Goal: Information Seeking & Learning: Learn about a topic

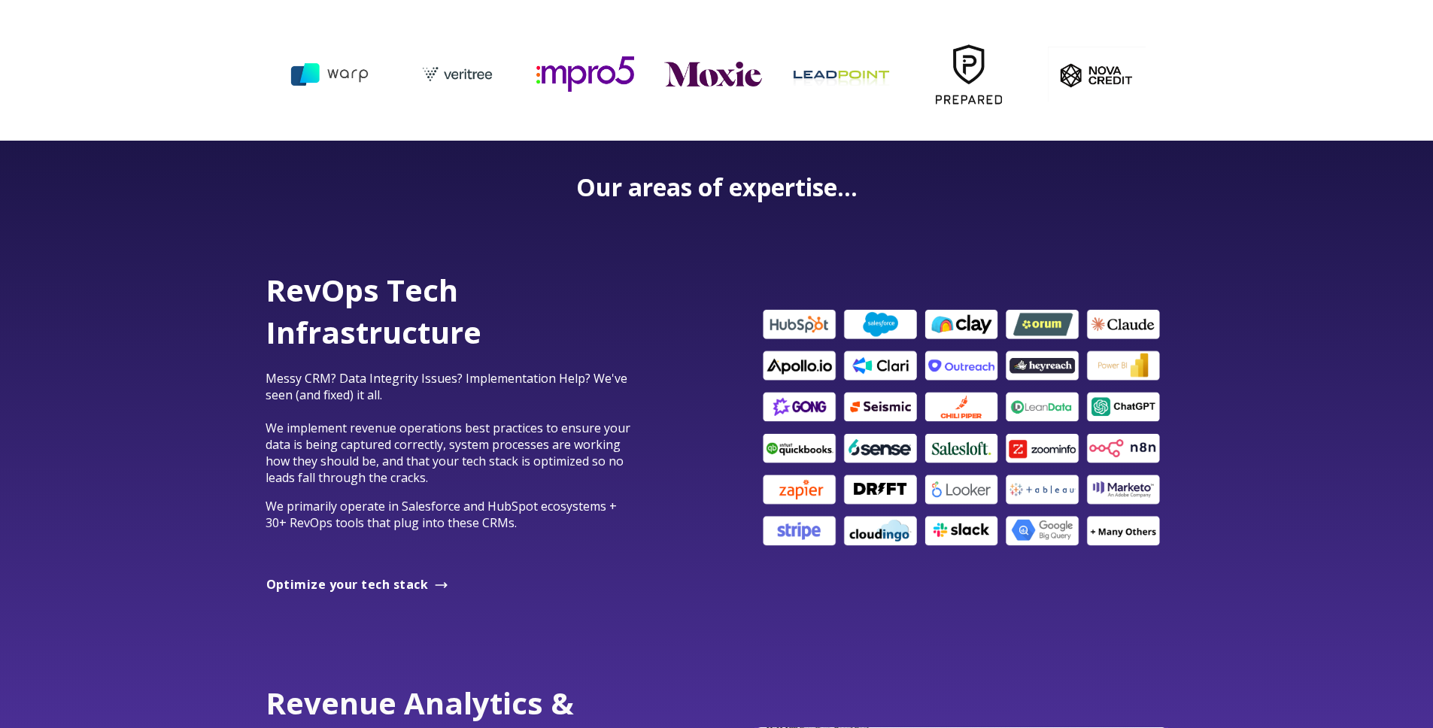
scroll to position [791, 0]
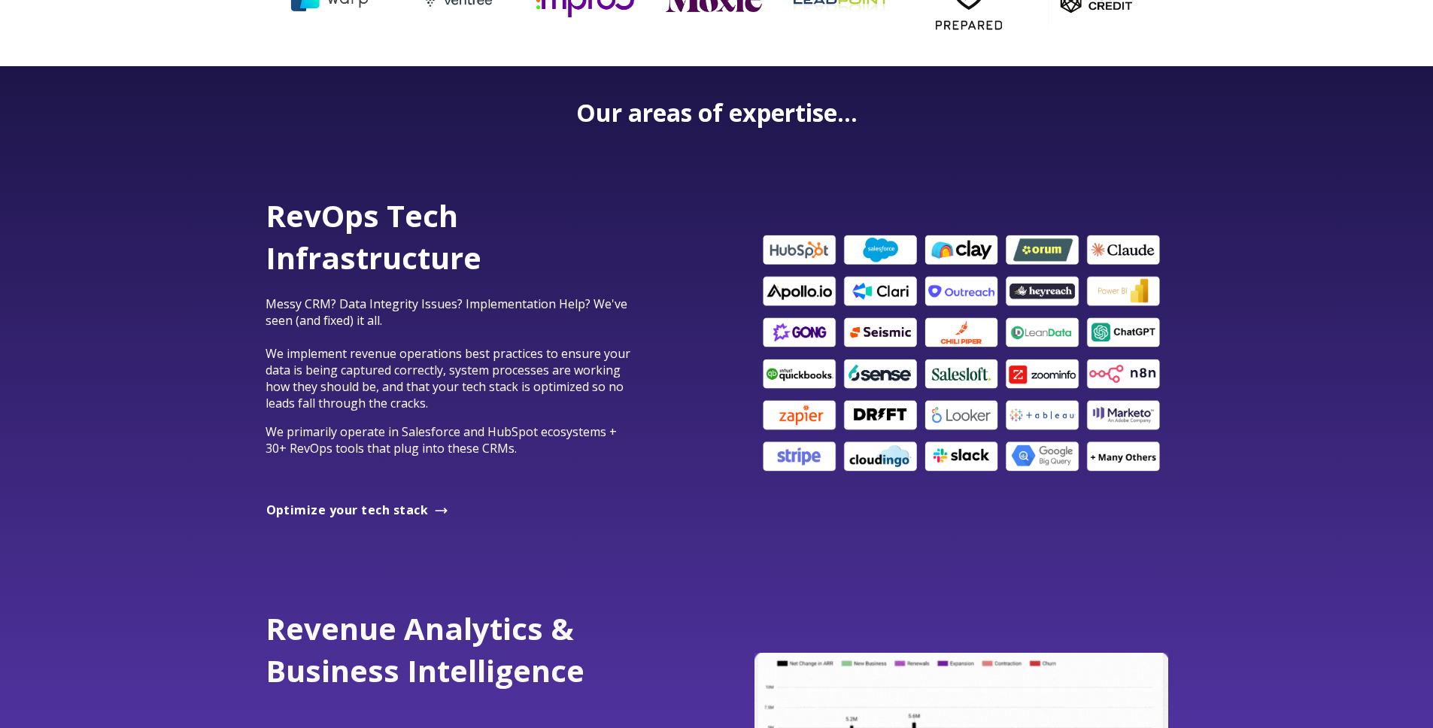
click at [423, 250] on span "RevOps Tech Infrastructure" at bounding box center [374, 236] width 216 height 83
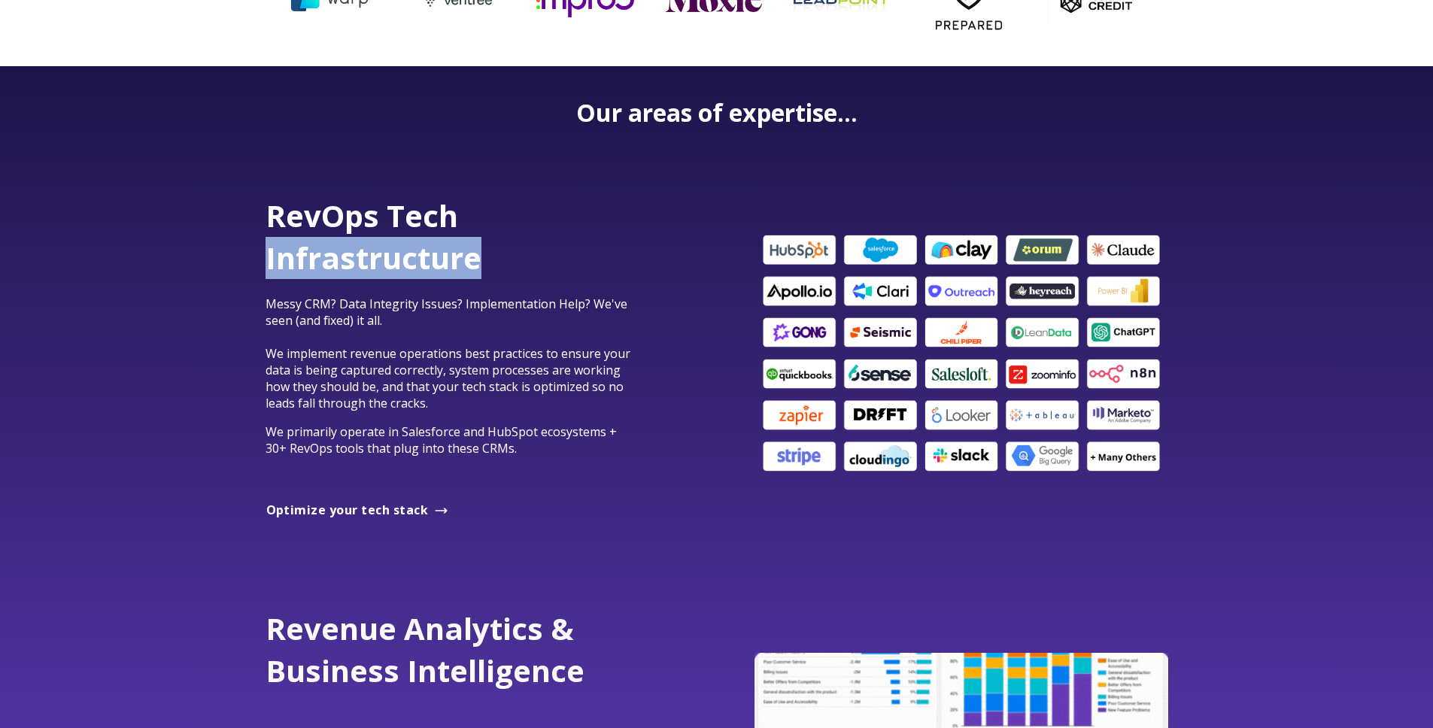
click at [423, 250] on span "RevOps Tech Infrastructure" at bounding box center [374, 236] width 216 height 83
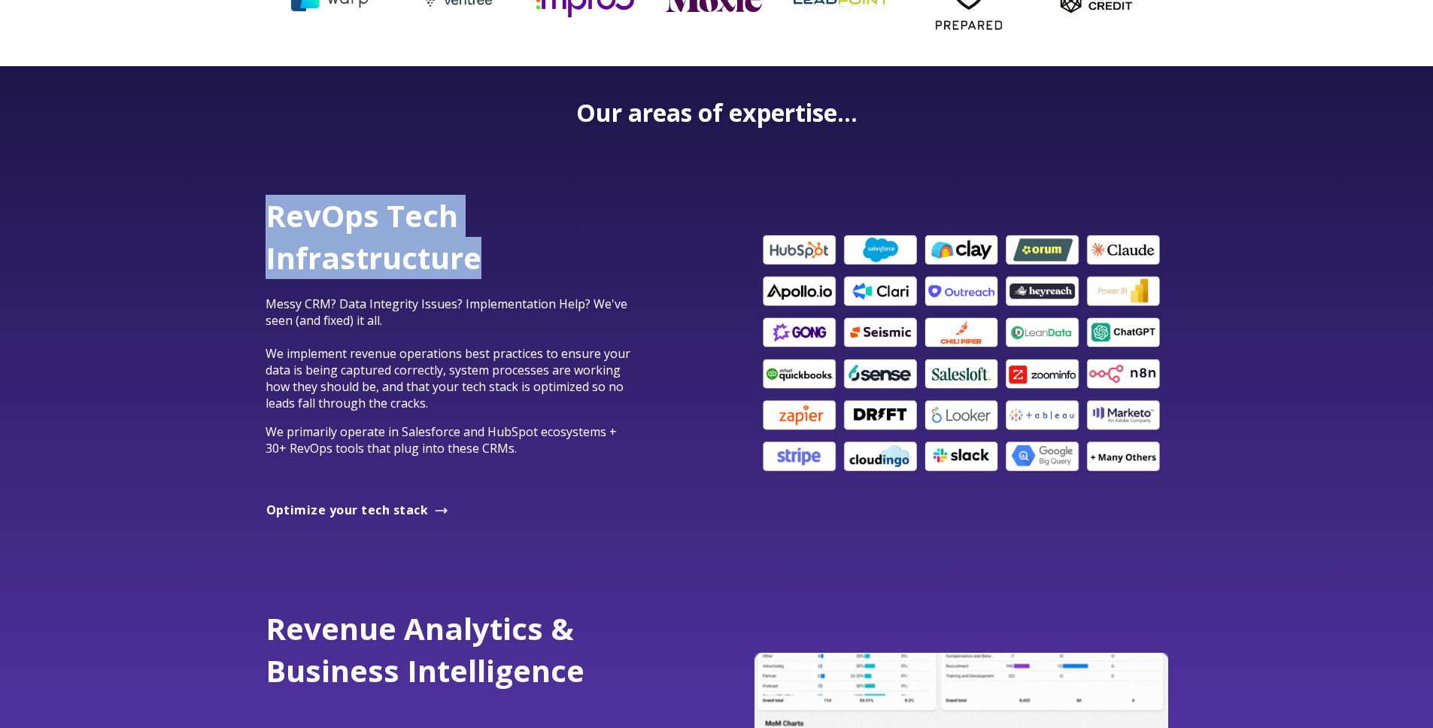
click at [423, 250] on span "RevOps Tech Infrastructure" at bounding box center [374, 236] width 216 height 83
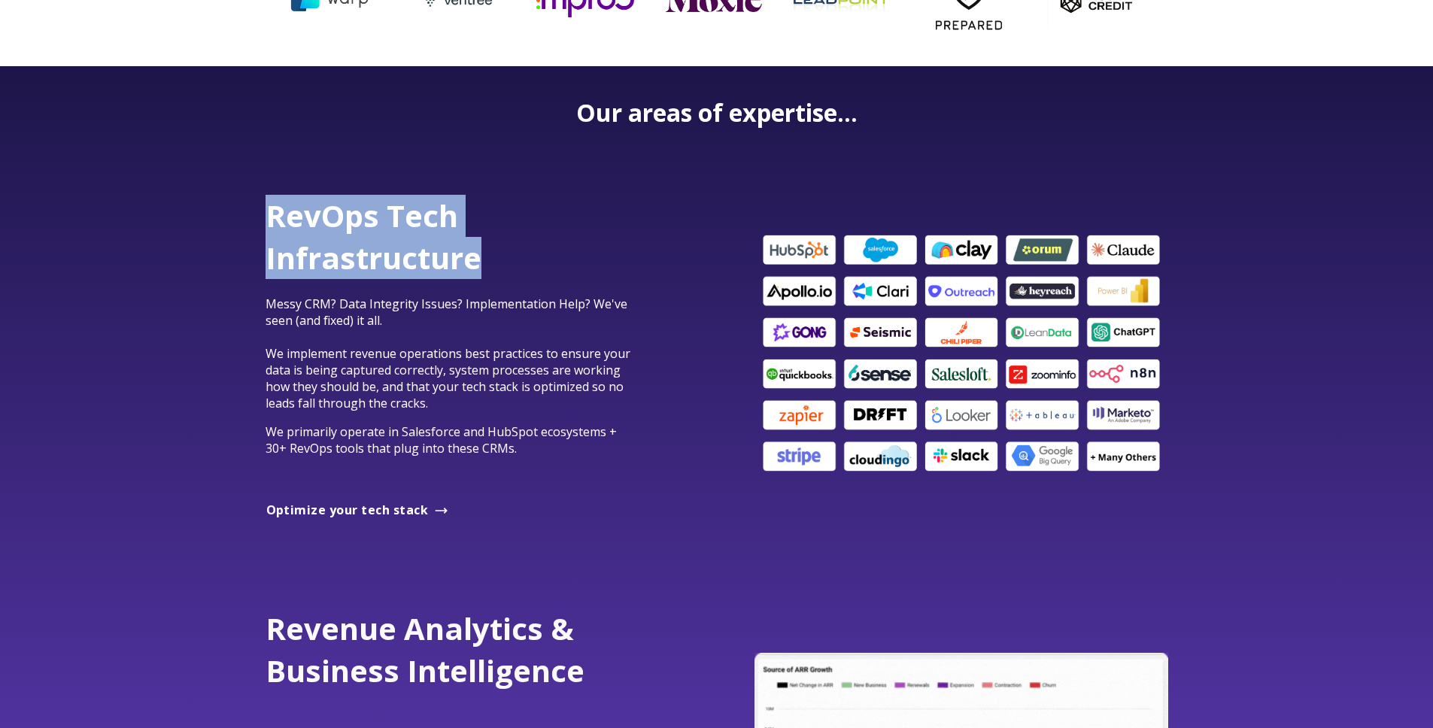
click at [428, 211] on span "RevOps Tech Infrastructure" at bounding box center [374, 236] width 216 height 83
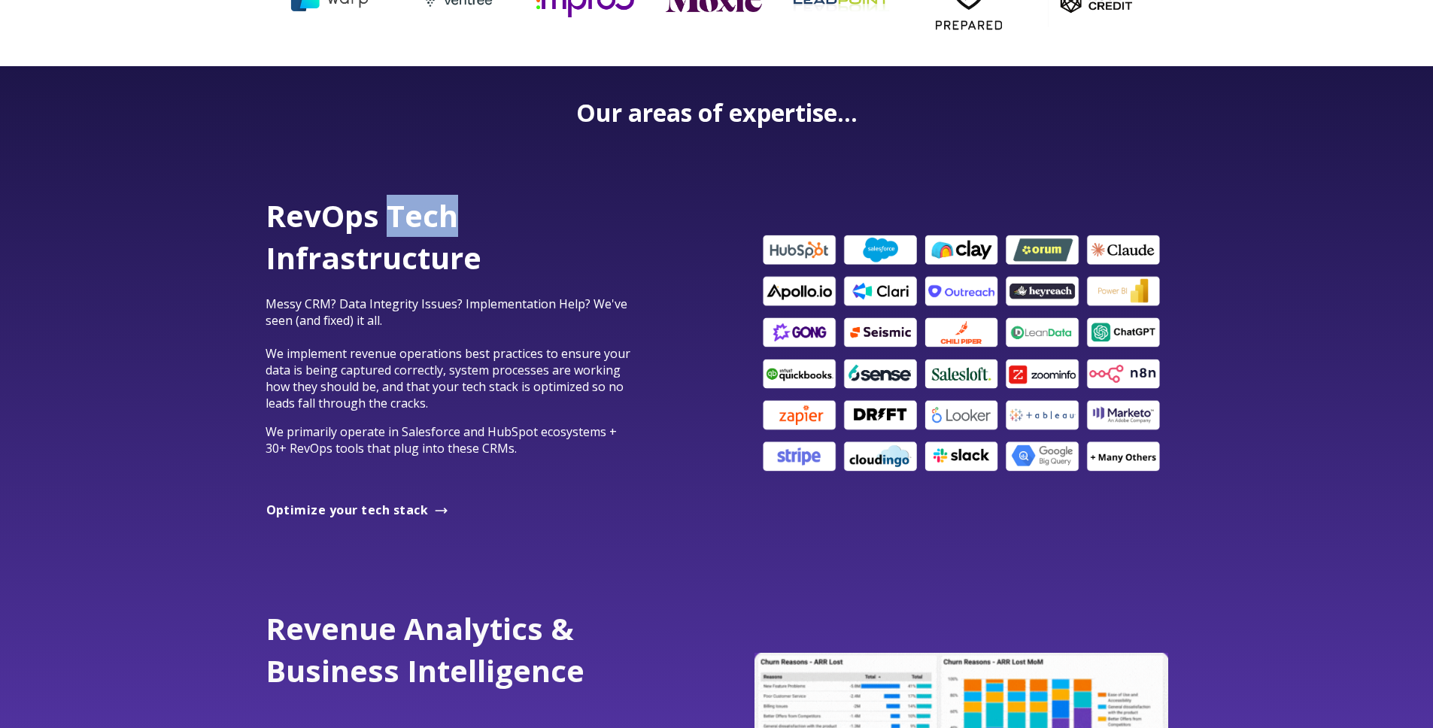
click at [428, 211] on span "RevOps Tech Infrastructure" at bounding box center [374, 236] width 216 height 83
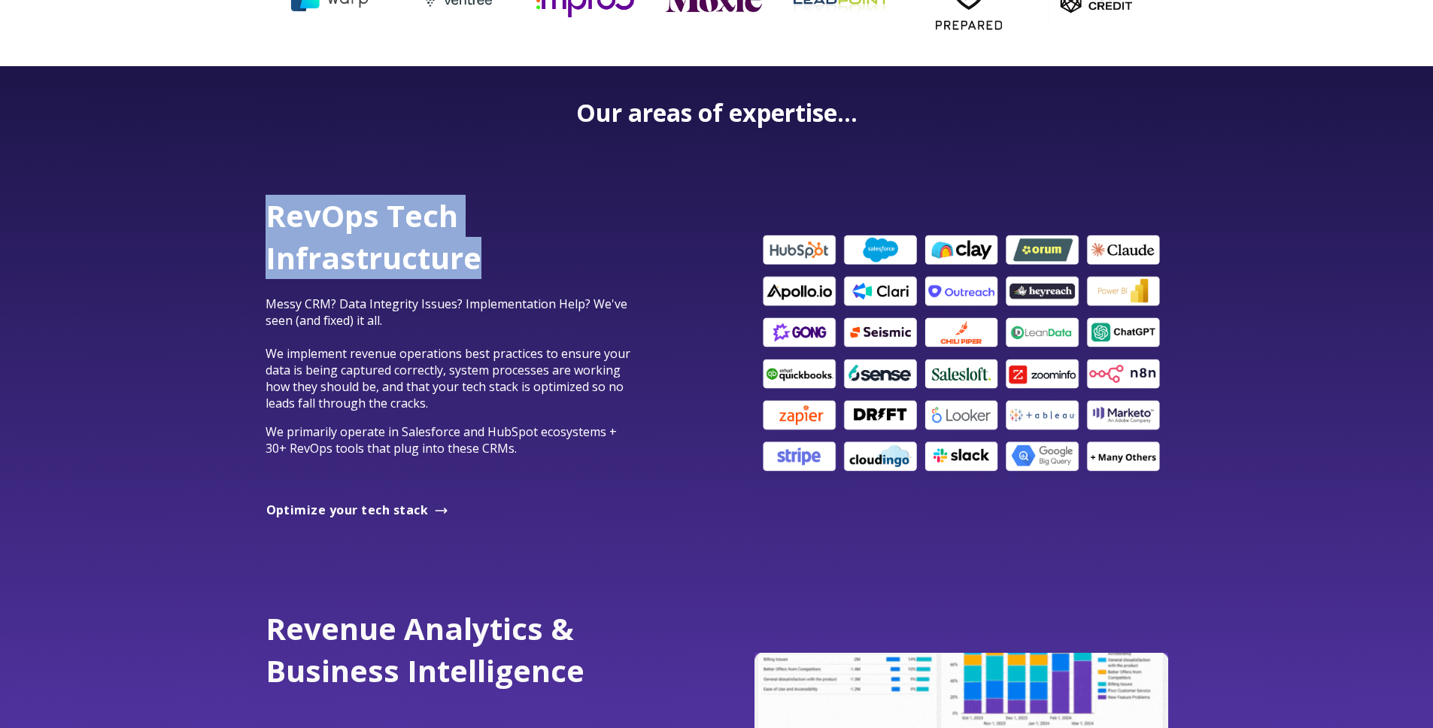
drag, startPoint x: 428, startPoint y: 211, endPoint x: 445, endPoint y: 255, distance: 46.9
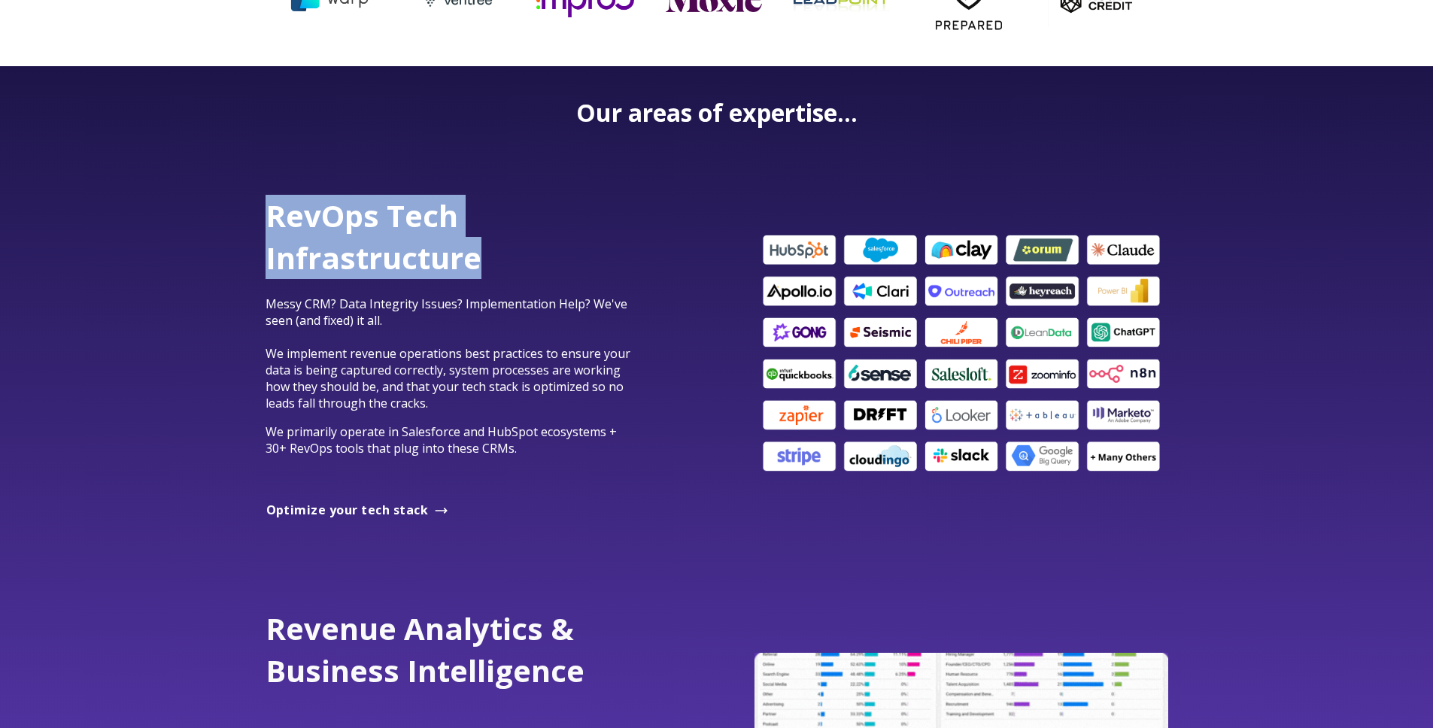
click at [445, 255] on span "RevOps Tech Infrastructure" at bounding box center [374, 236] width 216 height 83
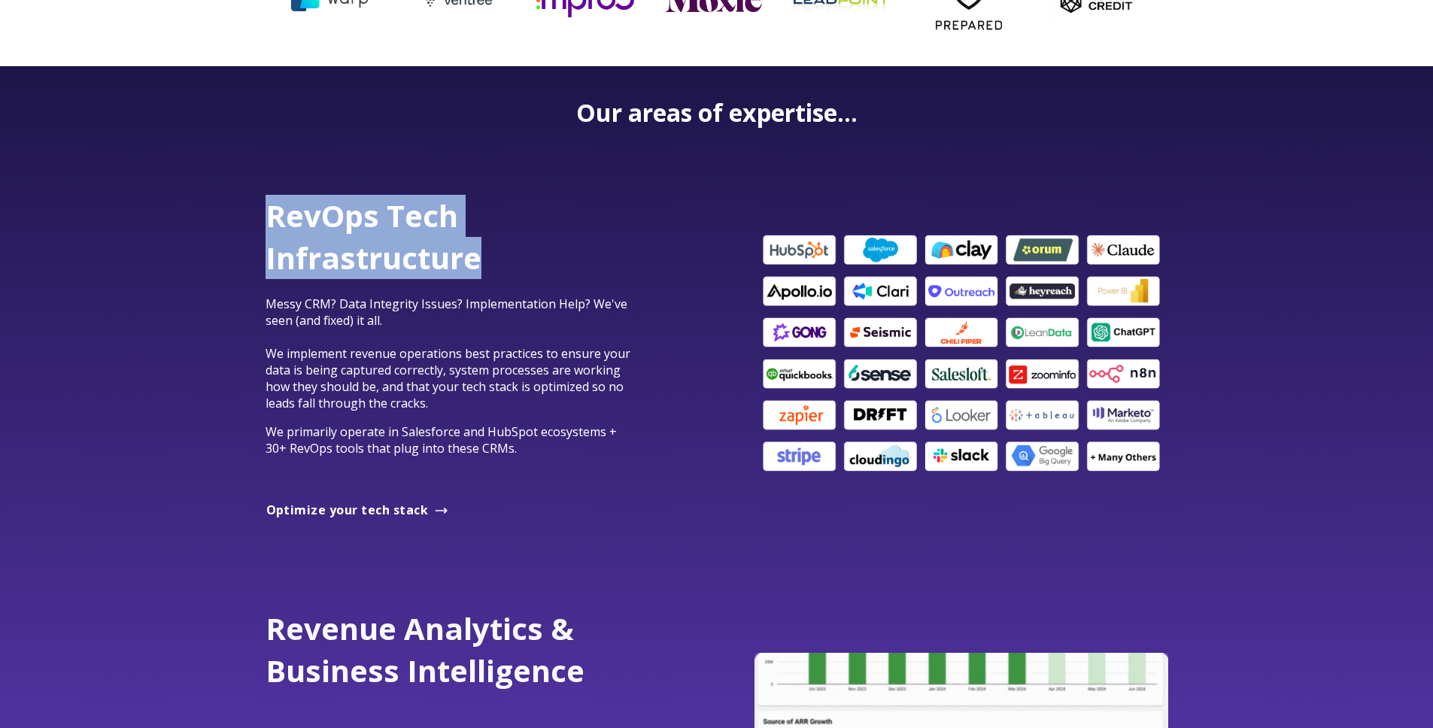
click at [445, 256] on span "RevOps Tech Infrastructure" at bounding box center [374, 236] width 216 height 83
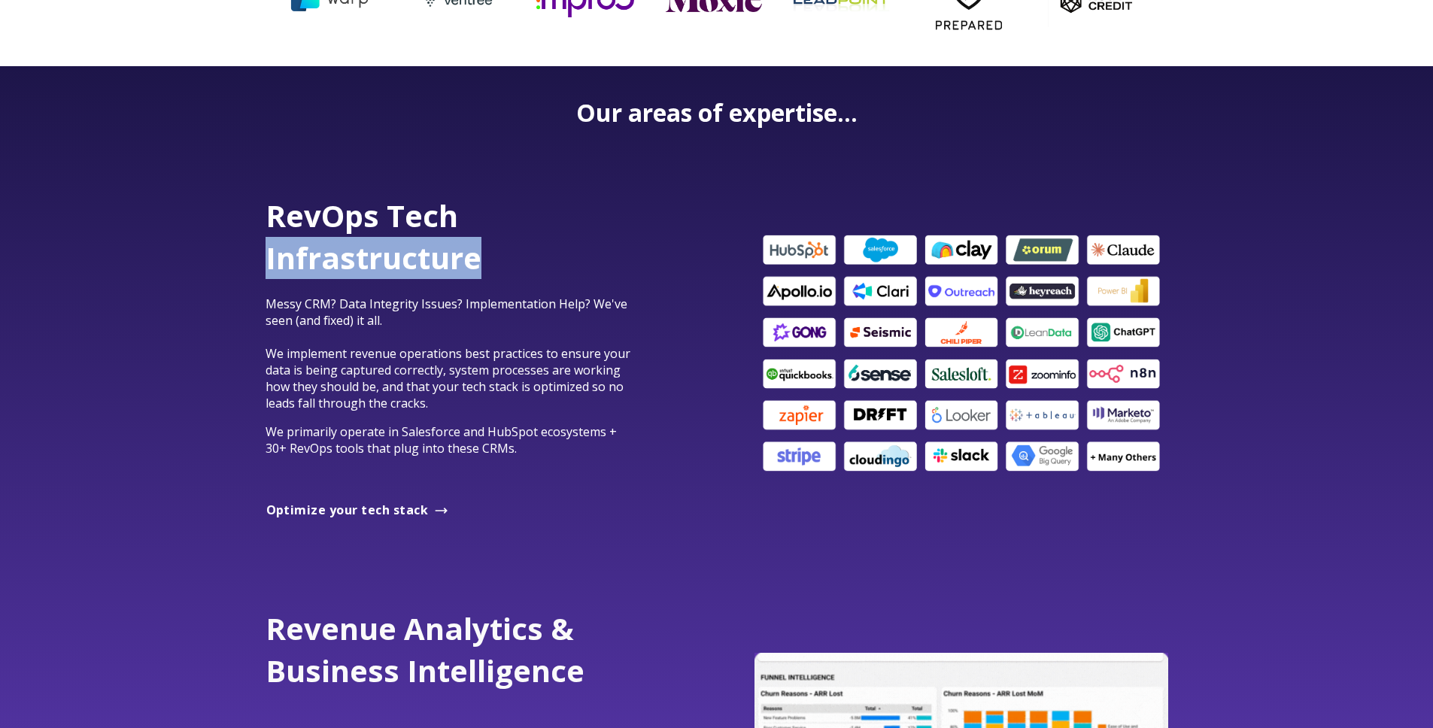
click at [445, 256] on span "RevOps Tech Infrastructure" at bounding box center [374, 236] width 216 height 83
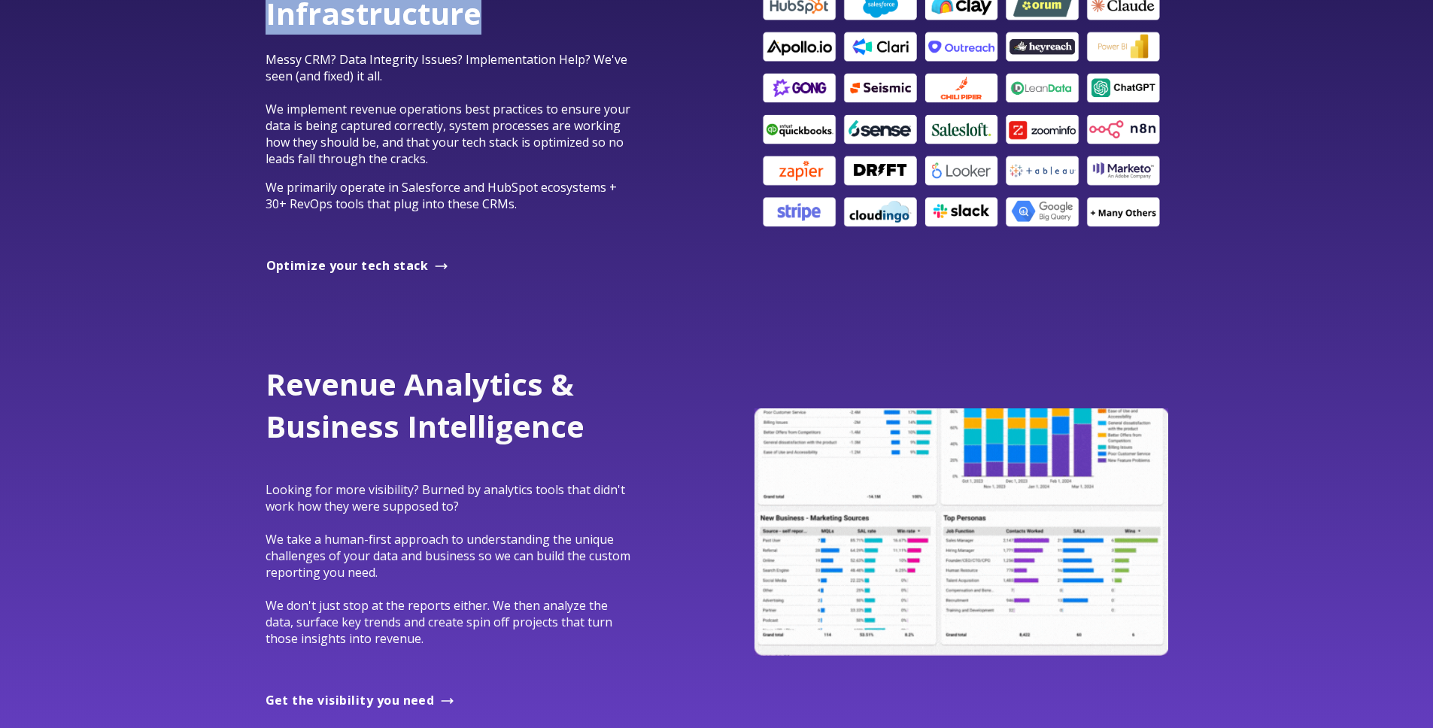
scroll to position [1040, 0]
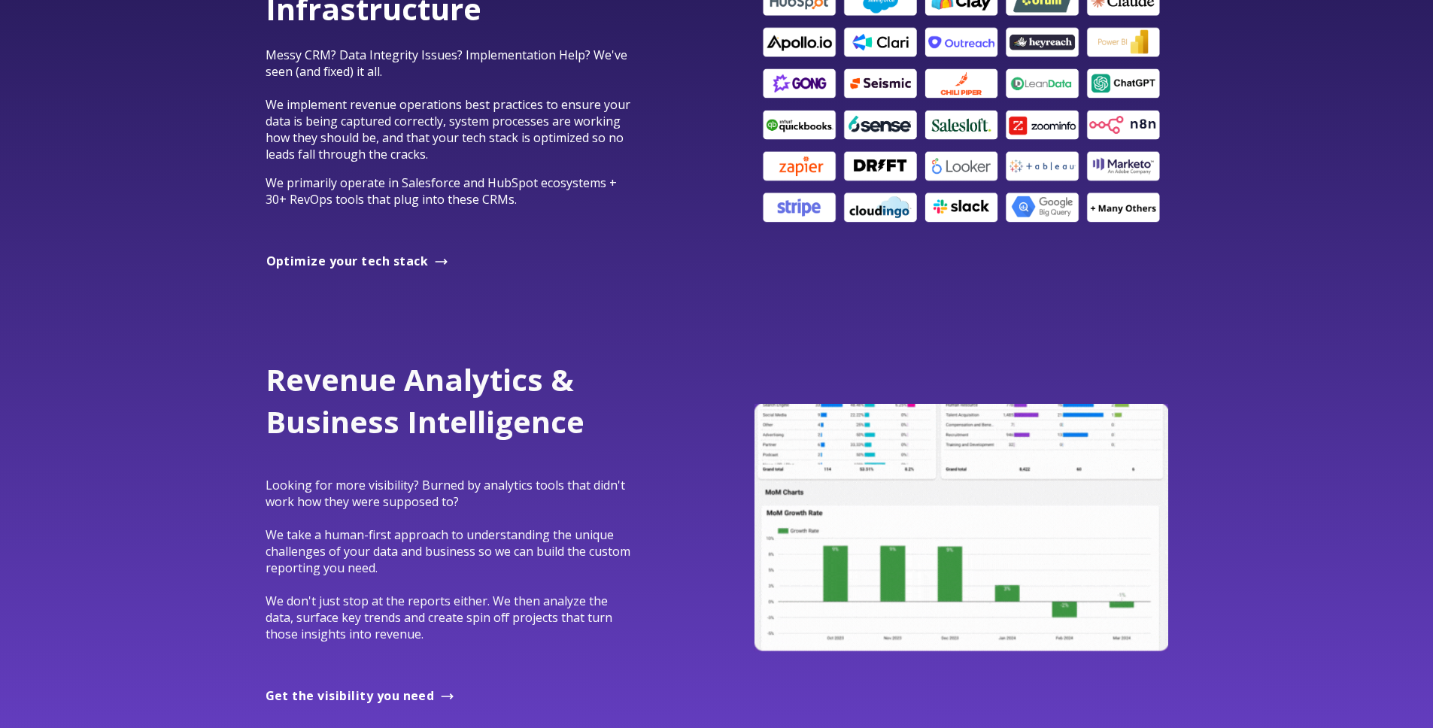
click at [592, 332] on div "Revenue Analytics & Business Intelligence Looking for more visibility? Burned b…" at bounding box center [716, 528] width 1403 height 434
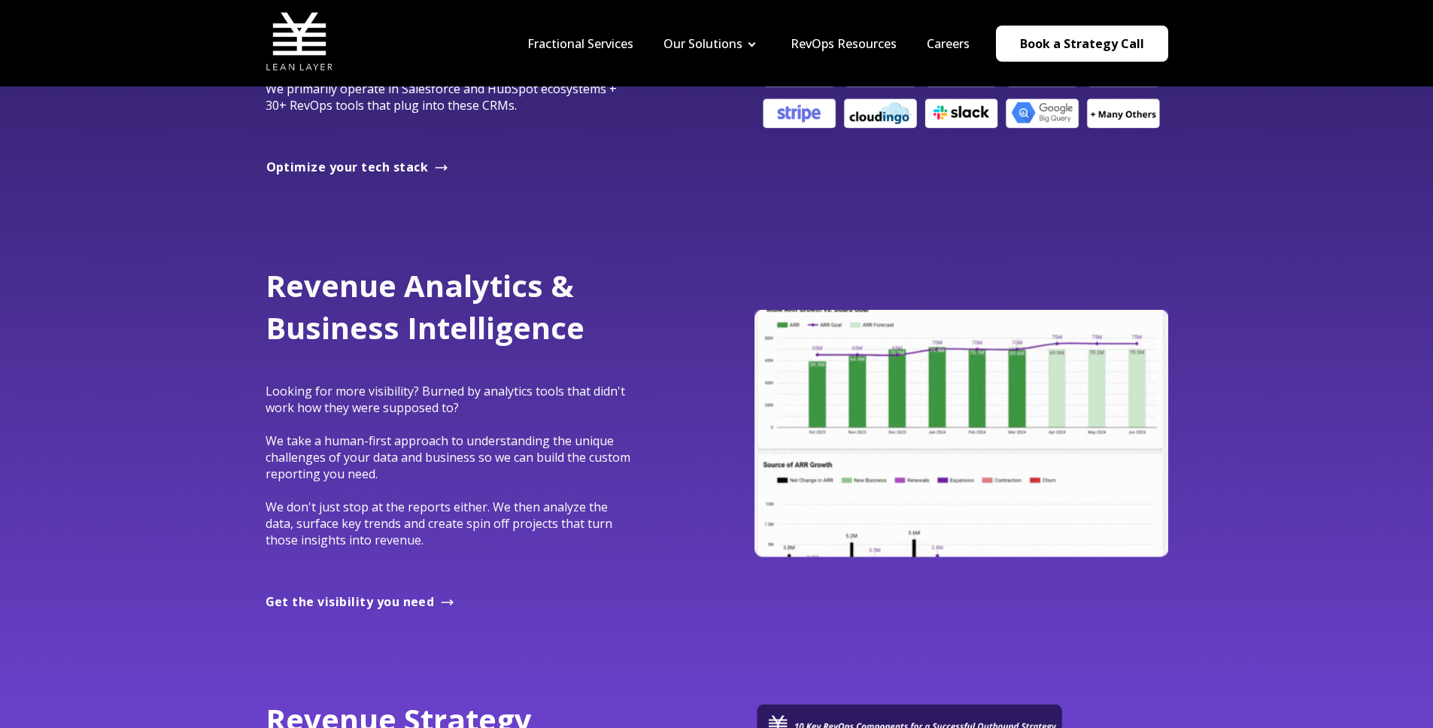
scroll to position [1159, 0]
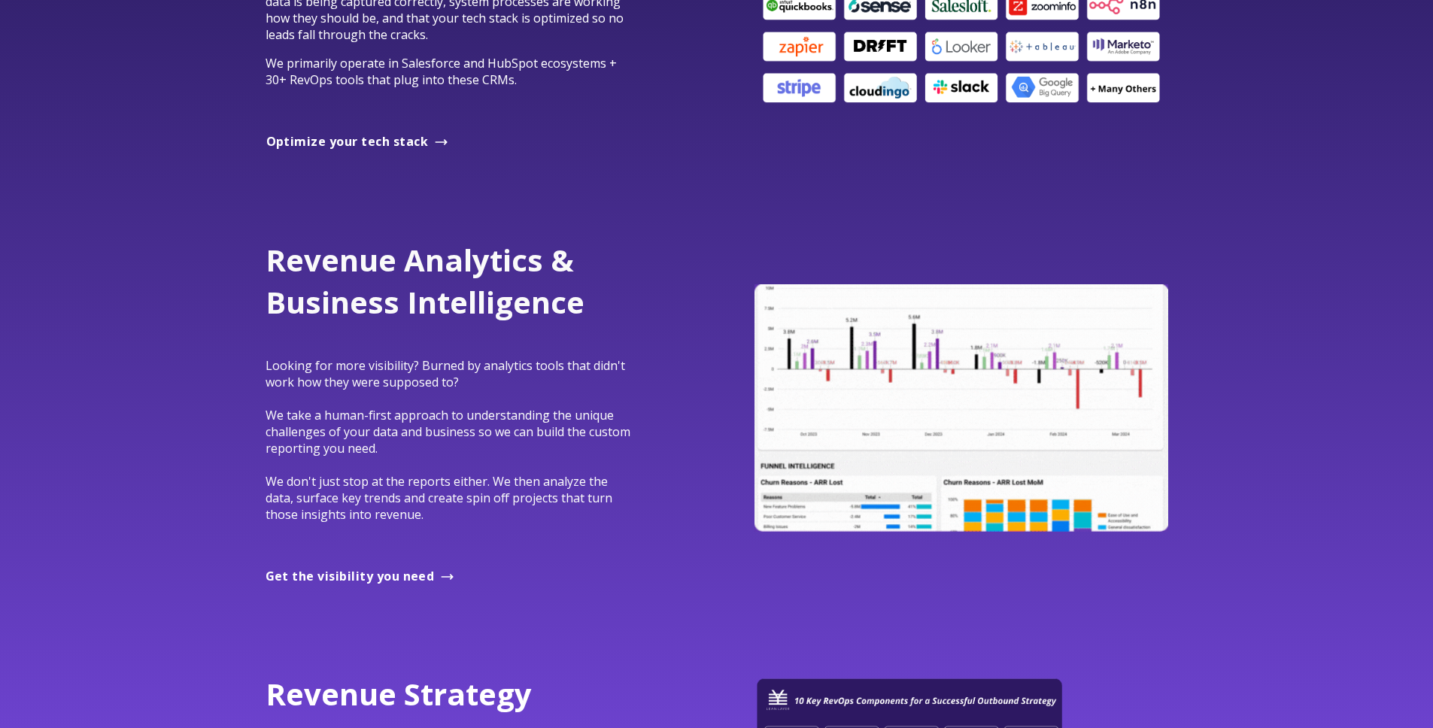
click at [572, 267] on h1 "Revenue Analytics & Business Intelligence" at bounding box center [452, 281] width 372 height 84
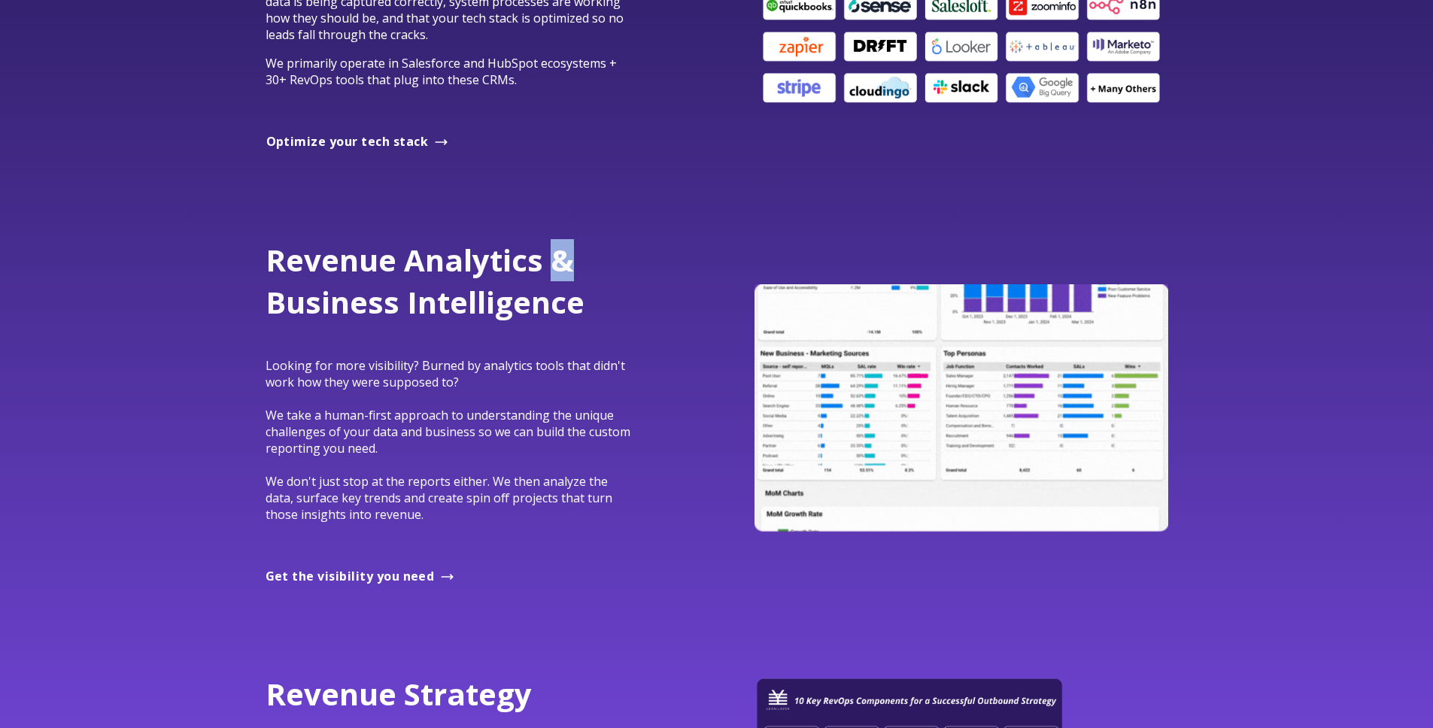
click at [572, 267] on h1 "Revenue Analytics & Business Intelligence" at bounding box center [452, 281] width 372 height 84
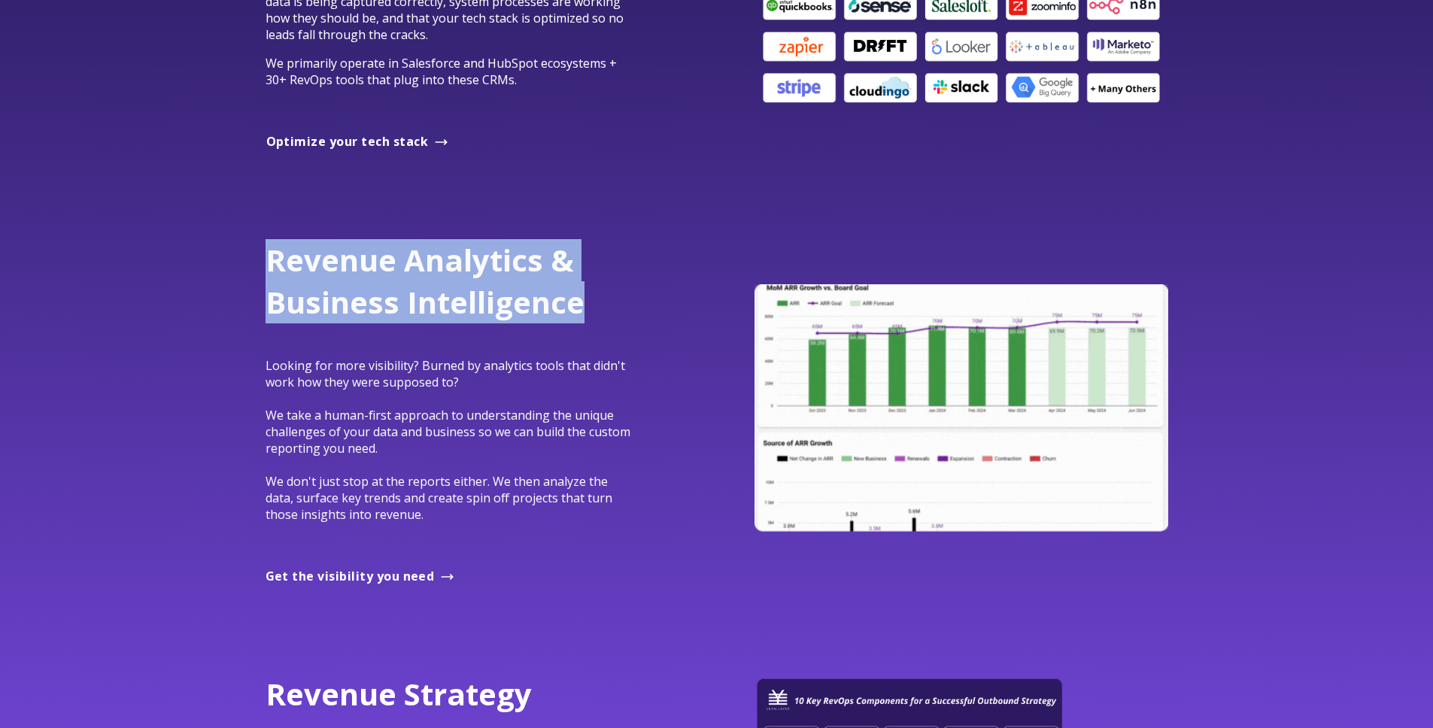
click at [572, 267] on h1 "Revenue Analytics & Business Intelligence" at bounding box center [452, 281] width 372 height 84
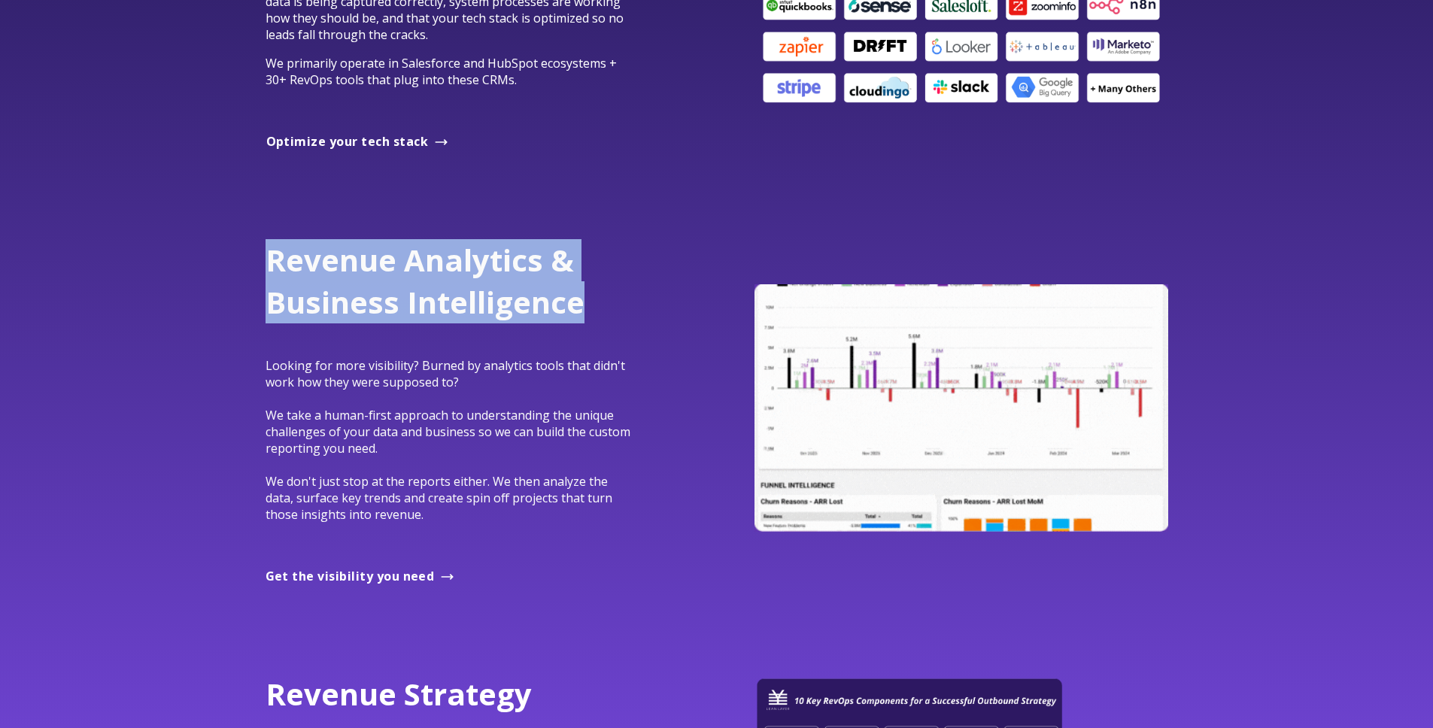
click at [557, 327] on div "Revenue Analytics & Business Intelligence Looking for more visibility? Burned b…" at bounding box center [452, 394] width 372 height 311
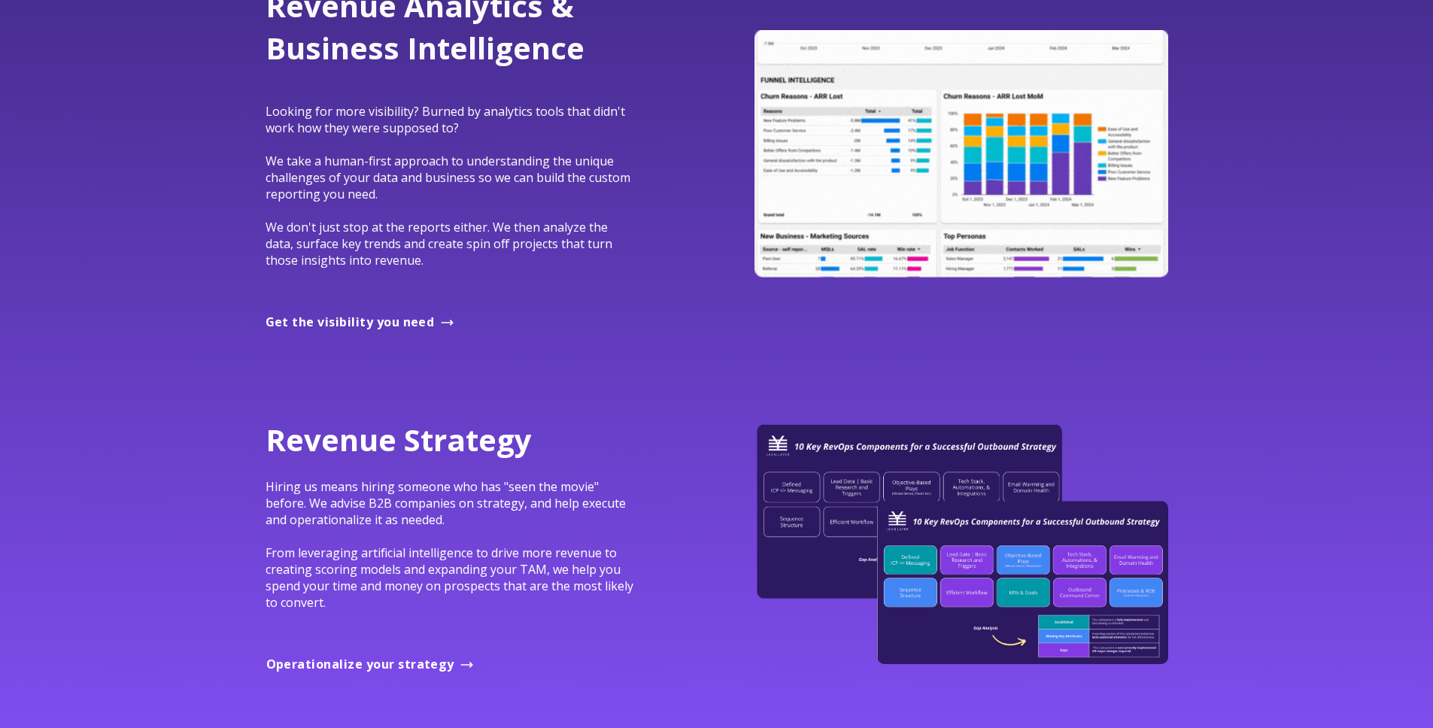
scroll to position [1467, 0]
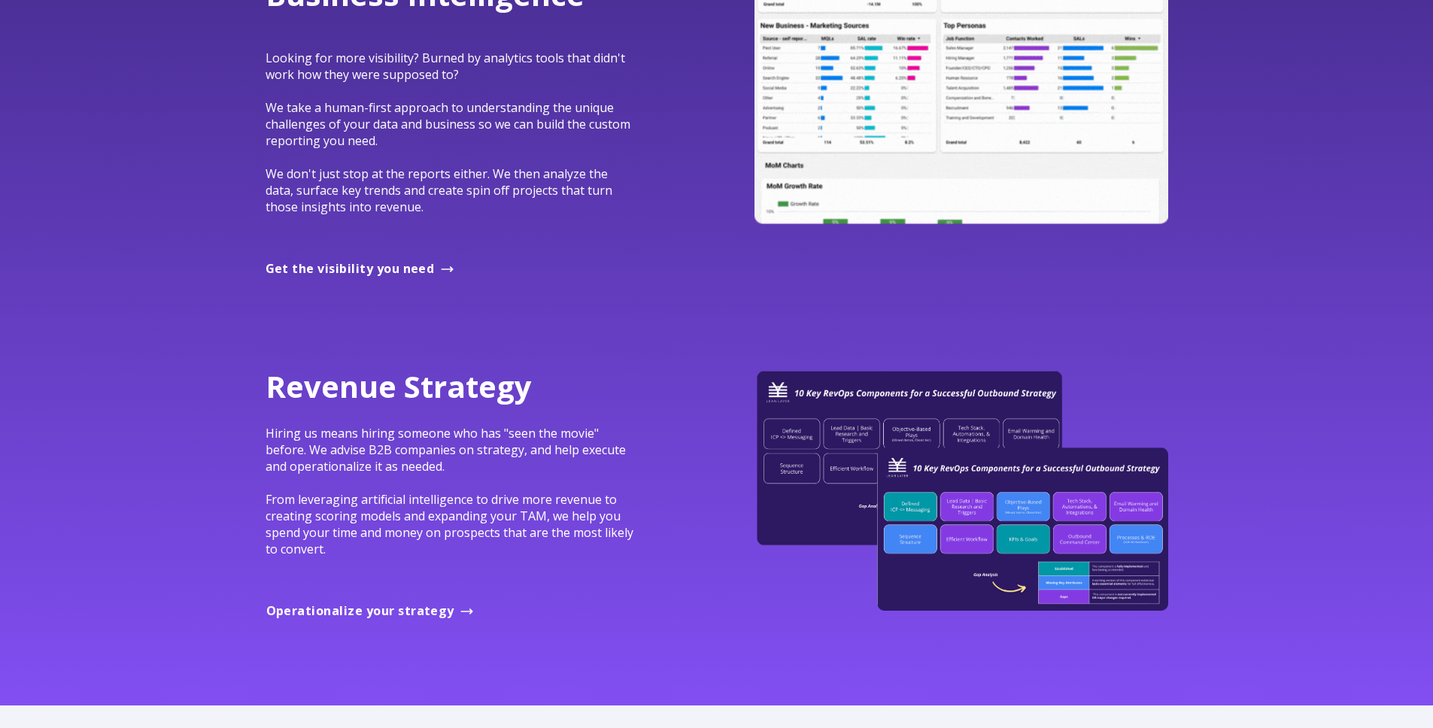
click at [467, 385] on span "Revenue Strategy" at bounding box center [399, 386] width 266 height 41
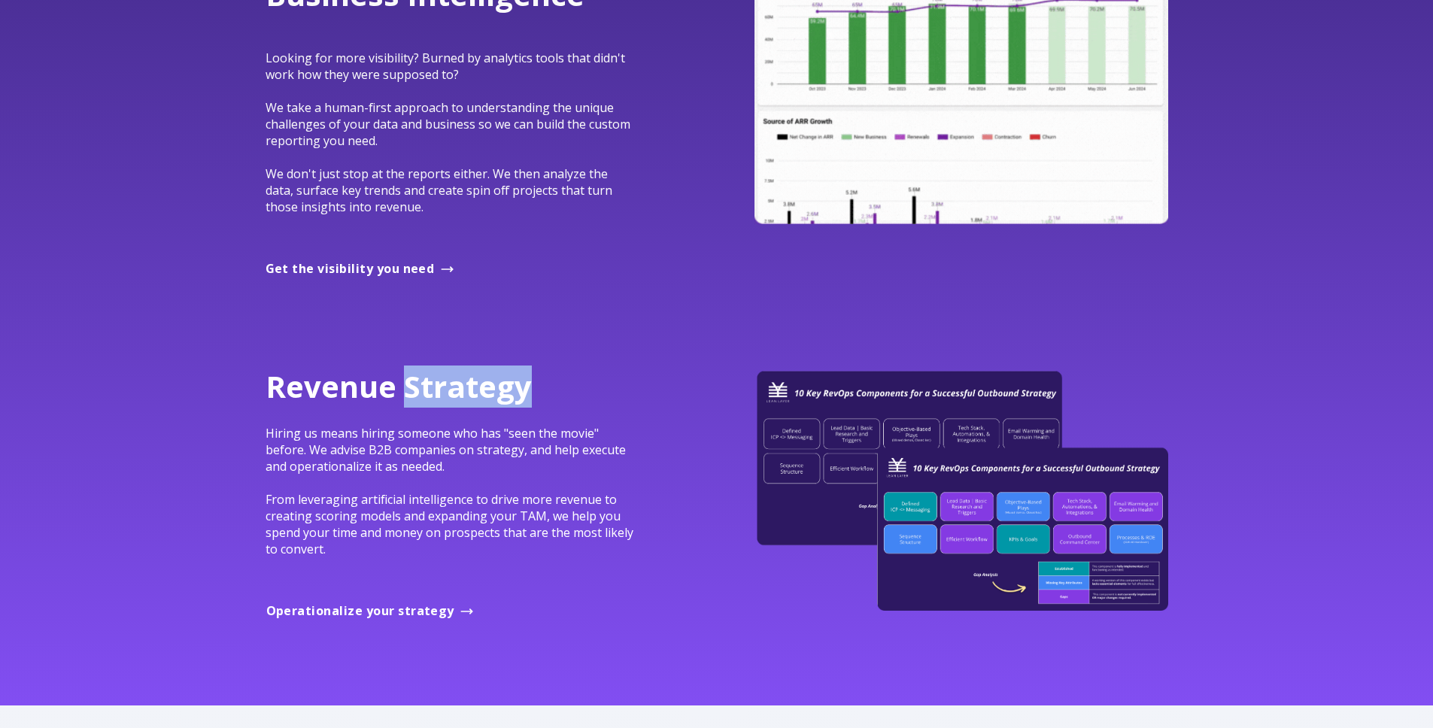
click at [467, 385] on span "Revenue Strategy" at bounding box center [399, 386] width 266 height 41
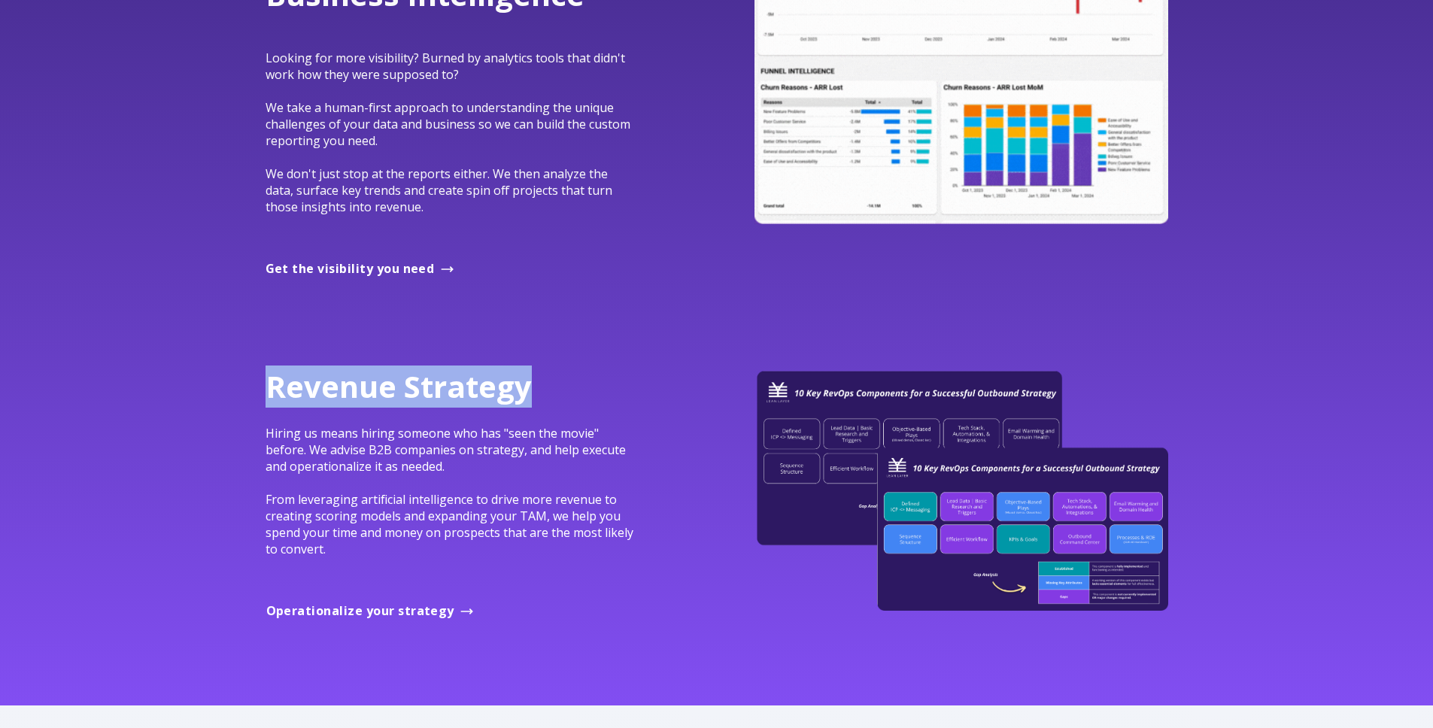
click at [467, 385] on span "Revenue Strategy" at bounding box center [399, 386] width 266 height 41
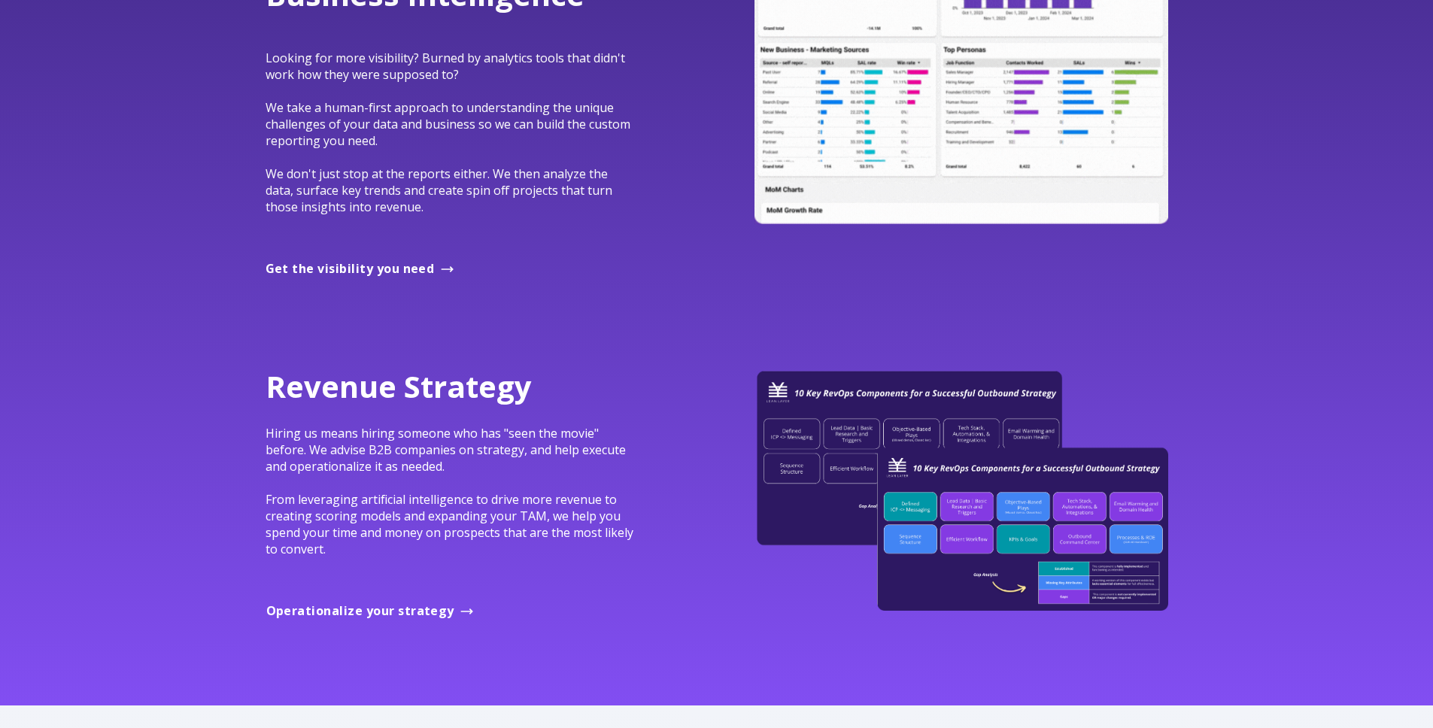
click at [501, 458] on p "Hiring us means hiring someone who has "seen the movie" before. We advise B2B c…" at bounding box center [452, 491] width 372 height 132
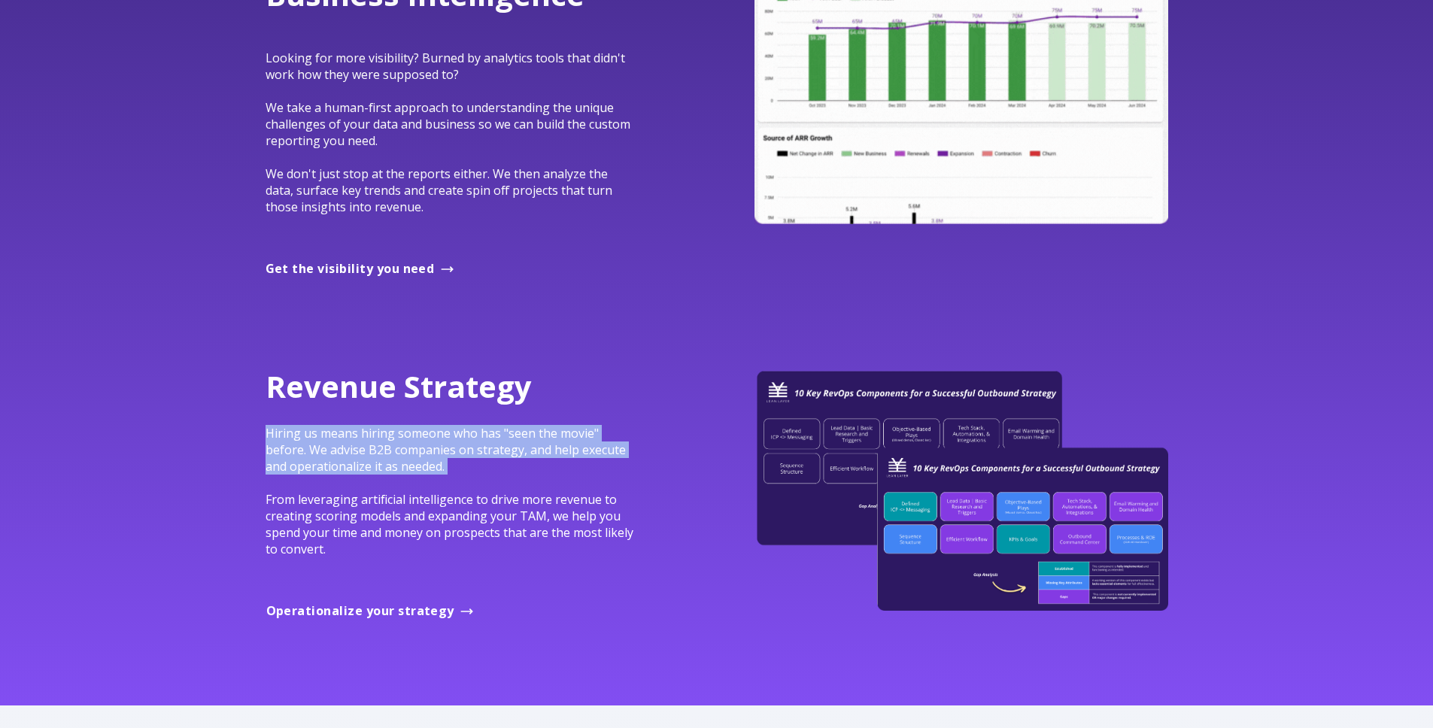
click at [501, 458] on p "Hiring us means hiring someone who has "seen the movie" before. We advise B2B c…" at bounding box center [452, 491] width 372 height 132
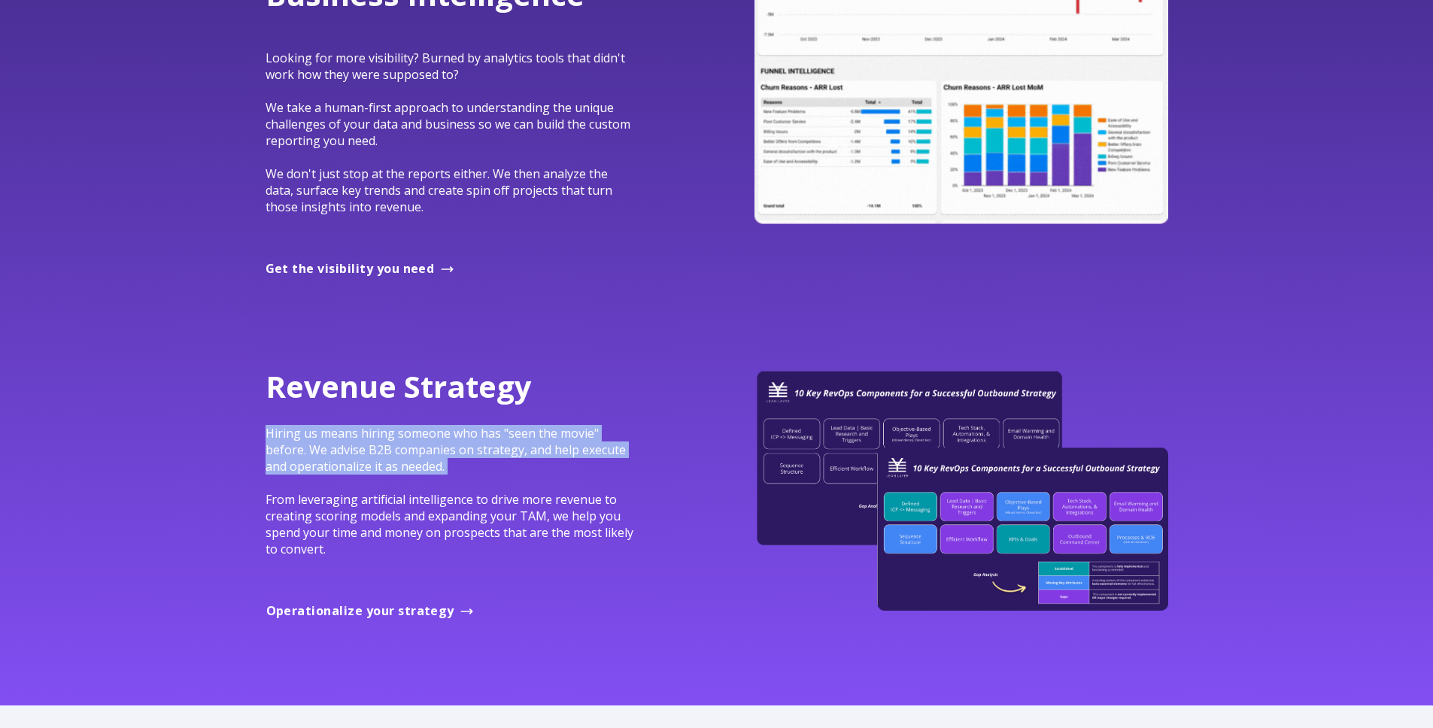
click at [501, 458] on p "Hiring us means hiring someone who has "seen the movie" before. We advise B2B c…" at bounding box center [452, 491] width 372 height 132
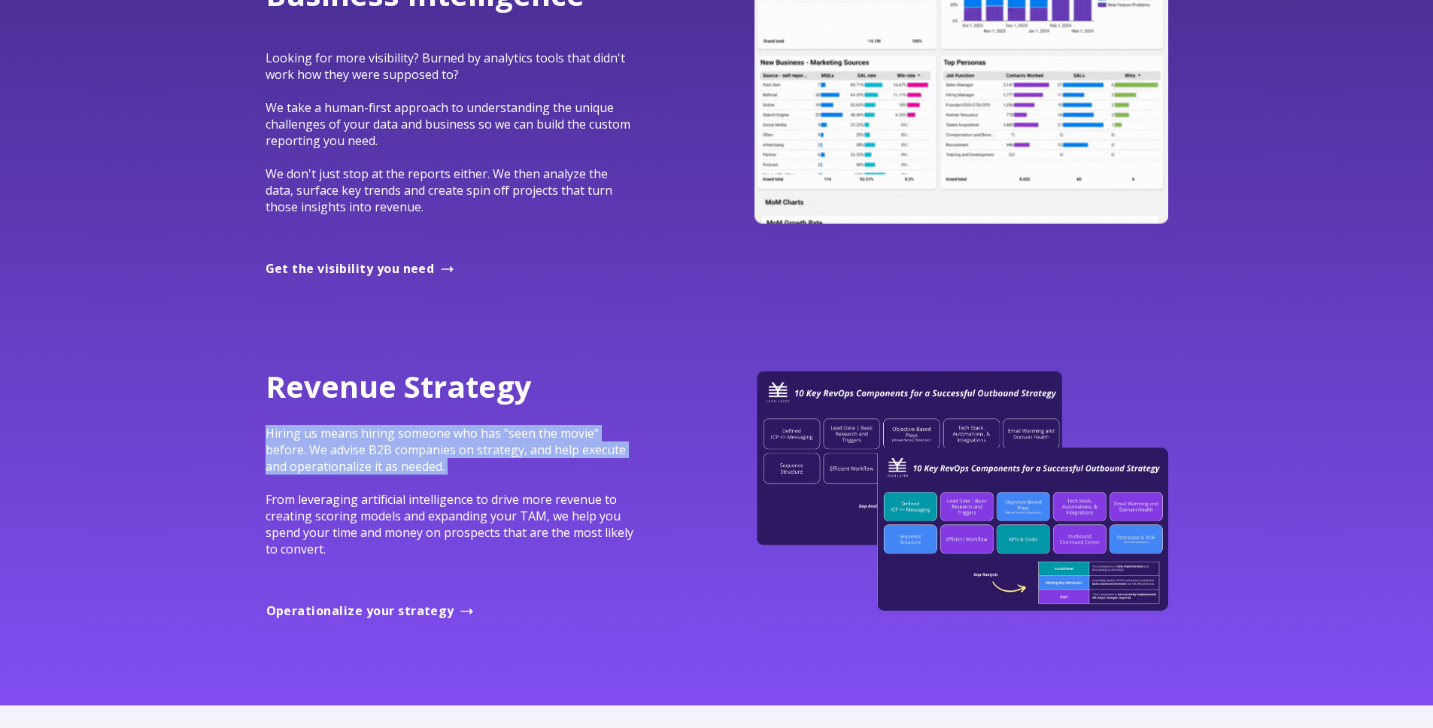
click at [487, 473] on p "Hiring us means hiring someone who has "seen the movie" before. We advise B2B c…" at bounding box center [452, 491] width 372 height 132
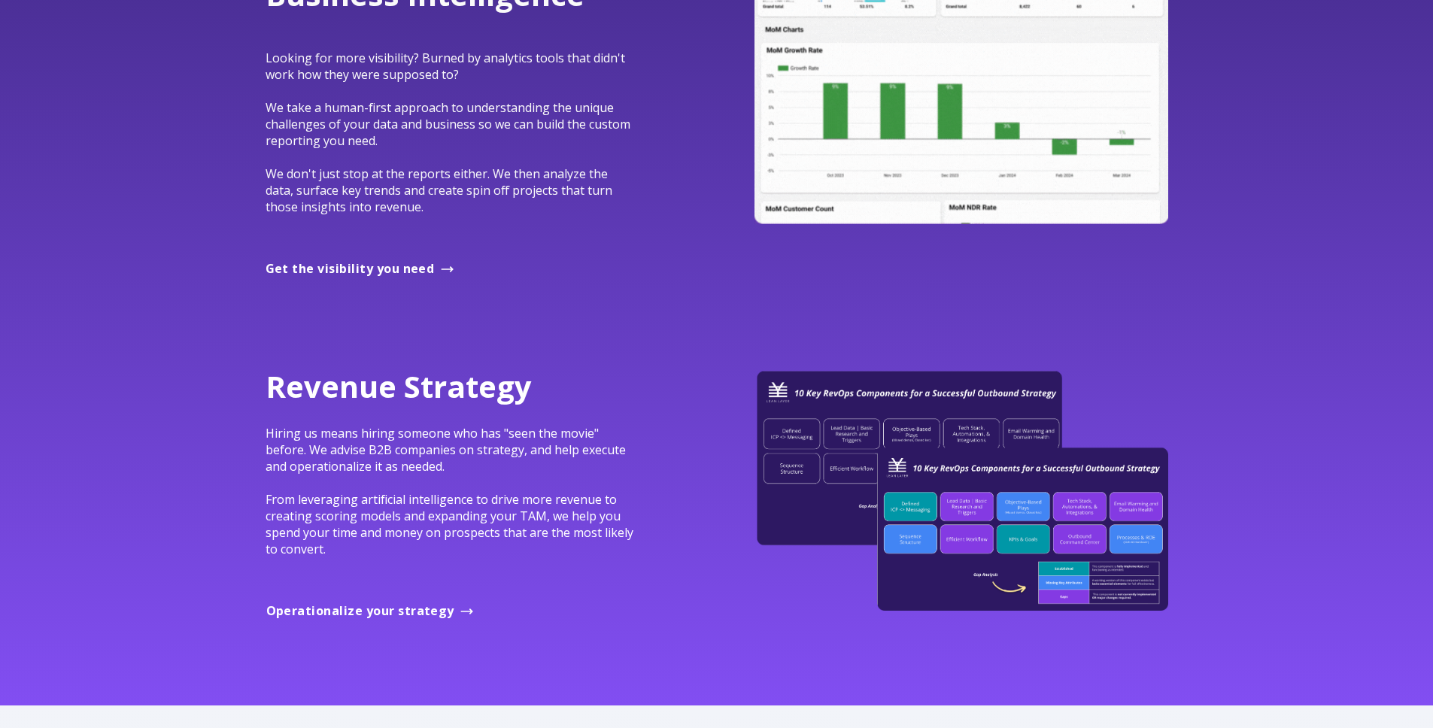
click at [275, 433] on span "Hiring us means hiring someone who has "seen the movie" before. We advise B2B c…" at bounding box center [450, 491] width 368 height 132
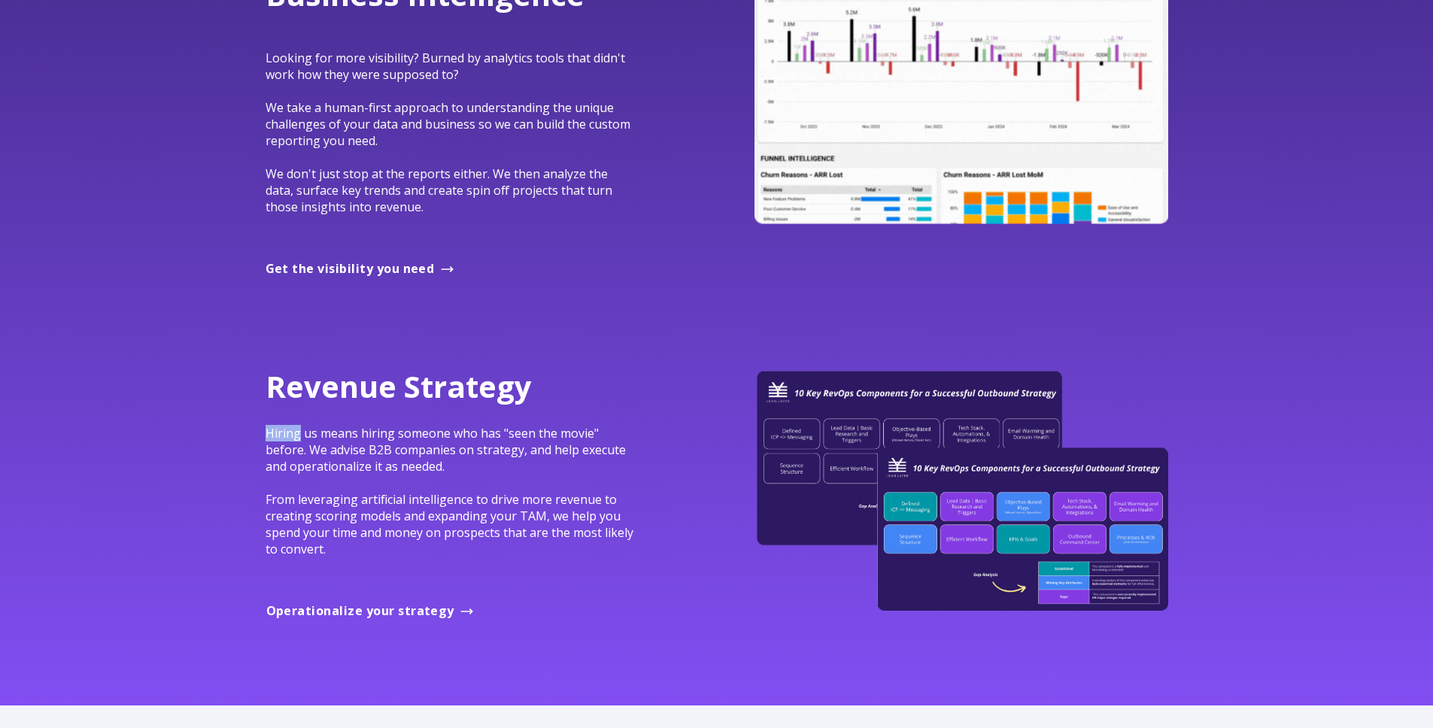
click at [275, 433] on span "Hiring us means hiring someone who has "seen the movie" before. We advise B2B c…" at bounding box center [450, 491] width 368 height 132
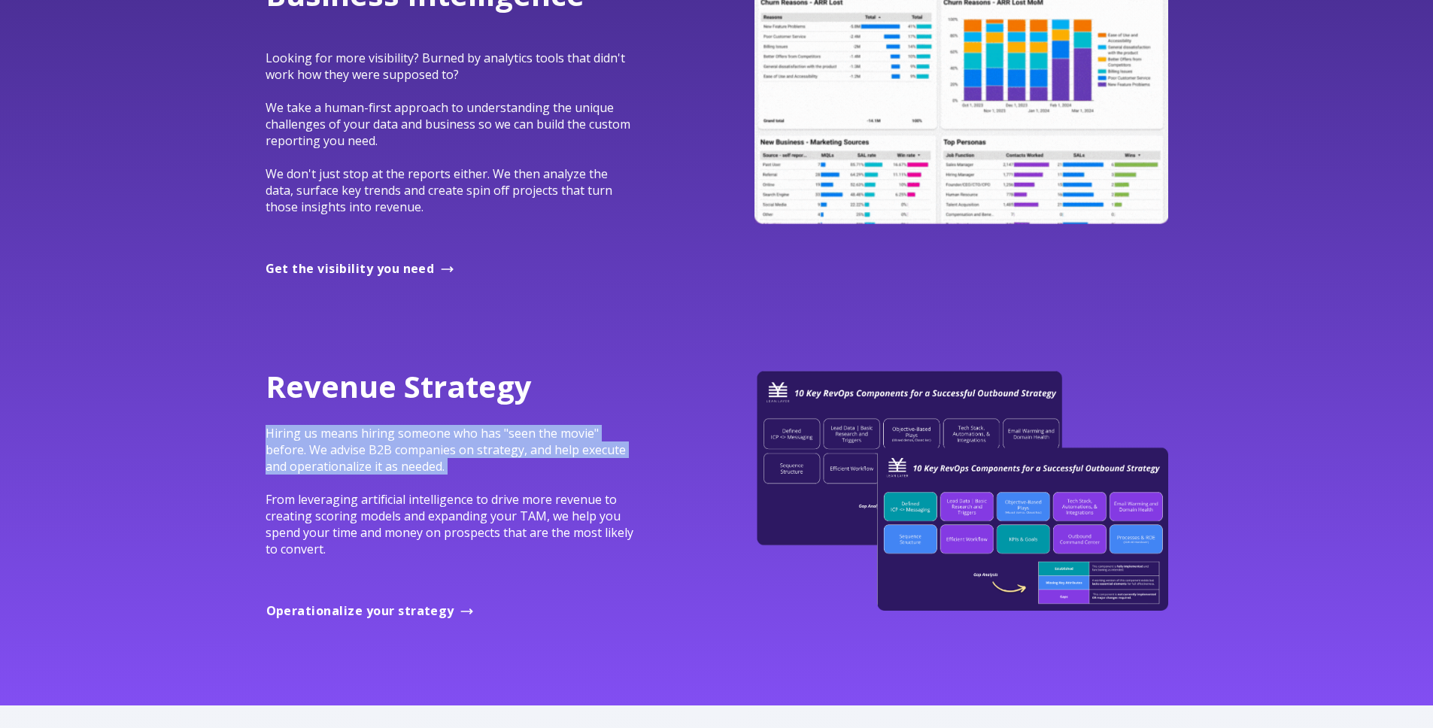
drag, startPoint x: 275, startPoint y: 433, endPoint x: 475, endPoint y: 466, distance: 202.1
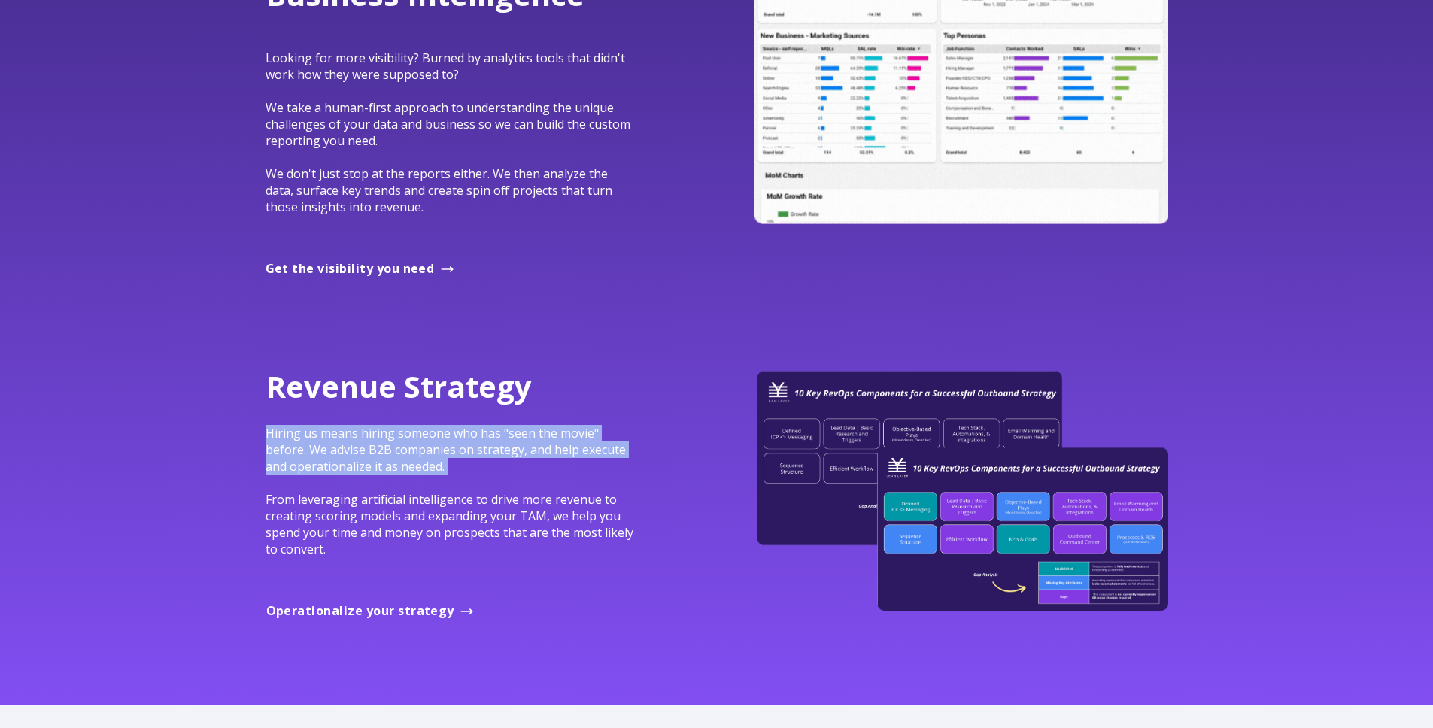
click at [474, 466] on p "Hiring us means hiring someone who has "seen the movie" before. We advise B2B c…" at bounding box center [452, 491] width 372 height 132
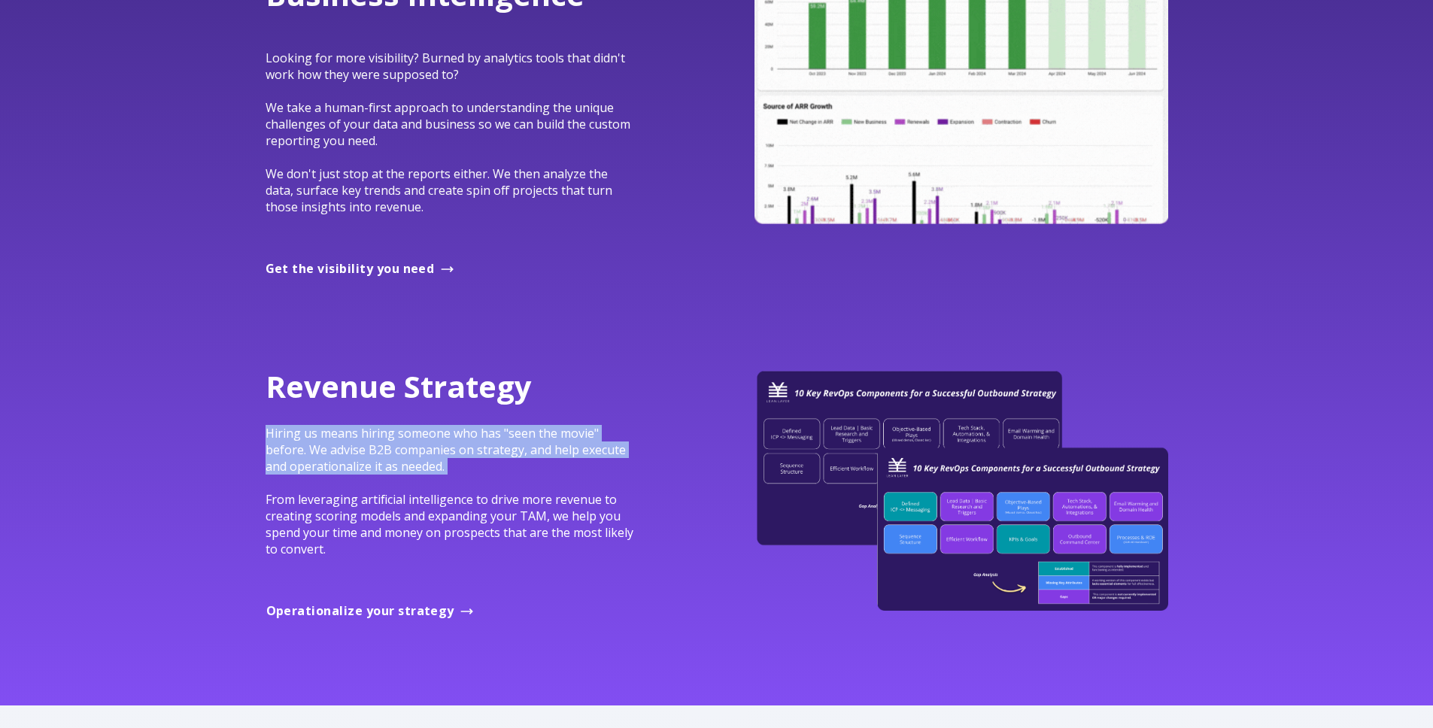
click at [475, 466] on p "Hiring us means hiring someone who has "seen the movie" before. We advise B2B c…" at bounding box center [452, 491] width 372 height 132
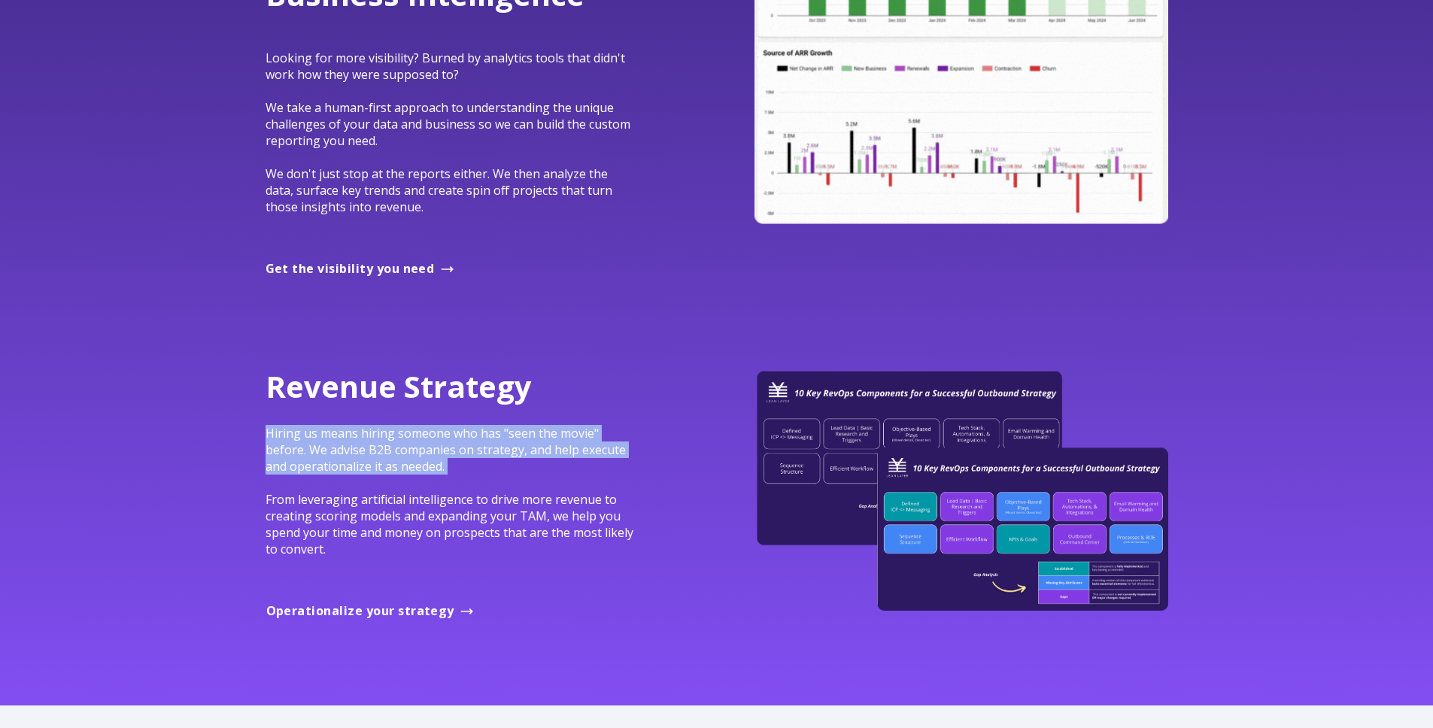
click at [475, 466] on p "Hiring us means hiring someone who has "seen the movie" before. We advise B2B c…" at bounding box center [452, 491] width 372 height 132
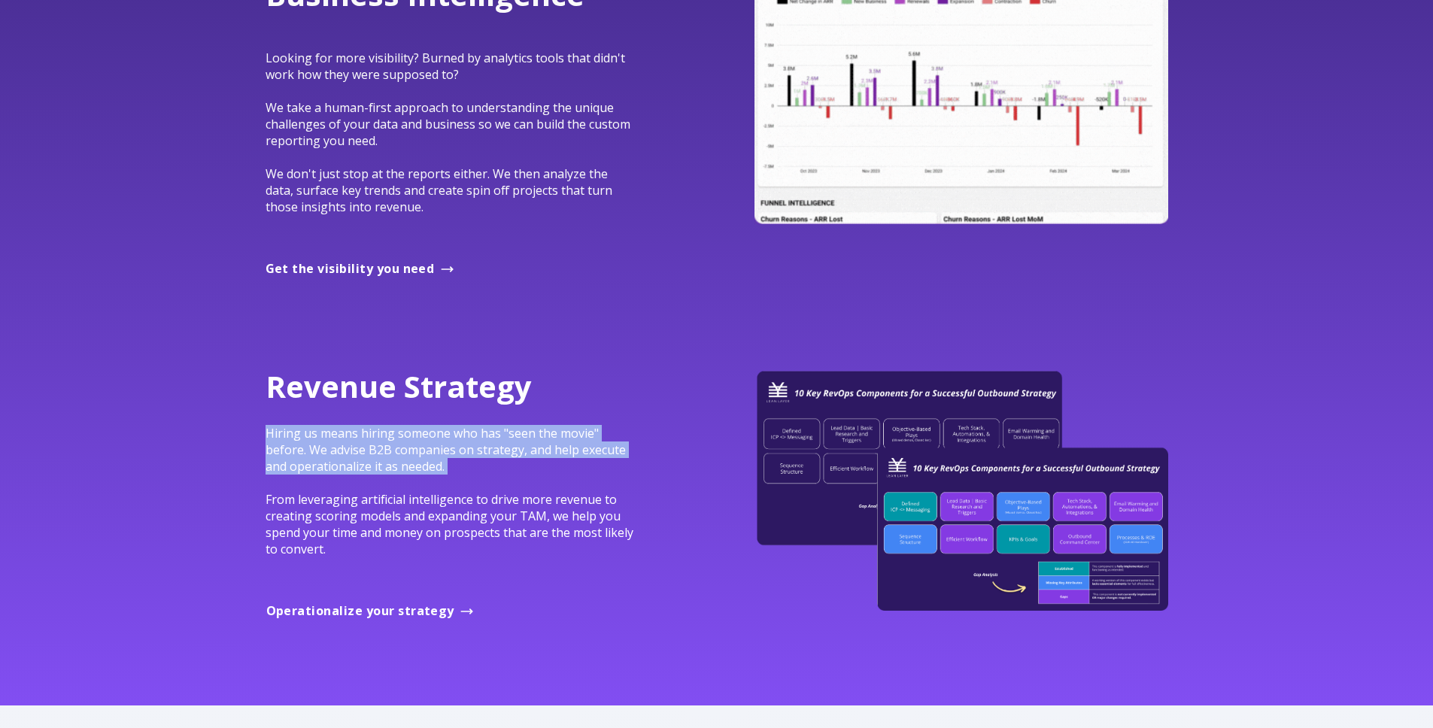
click at [475, 466] on p "Hiring us means hiring someone who has "seen the movie" before. We advise B2B c…" at bounding box center [452, 491] width 372 height 132
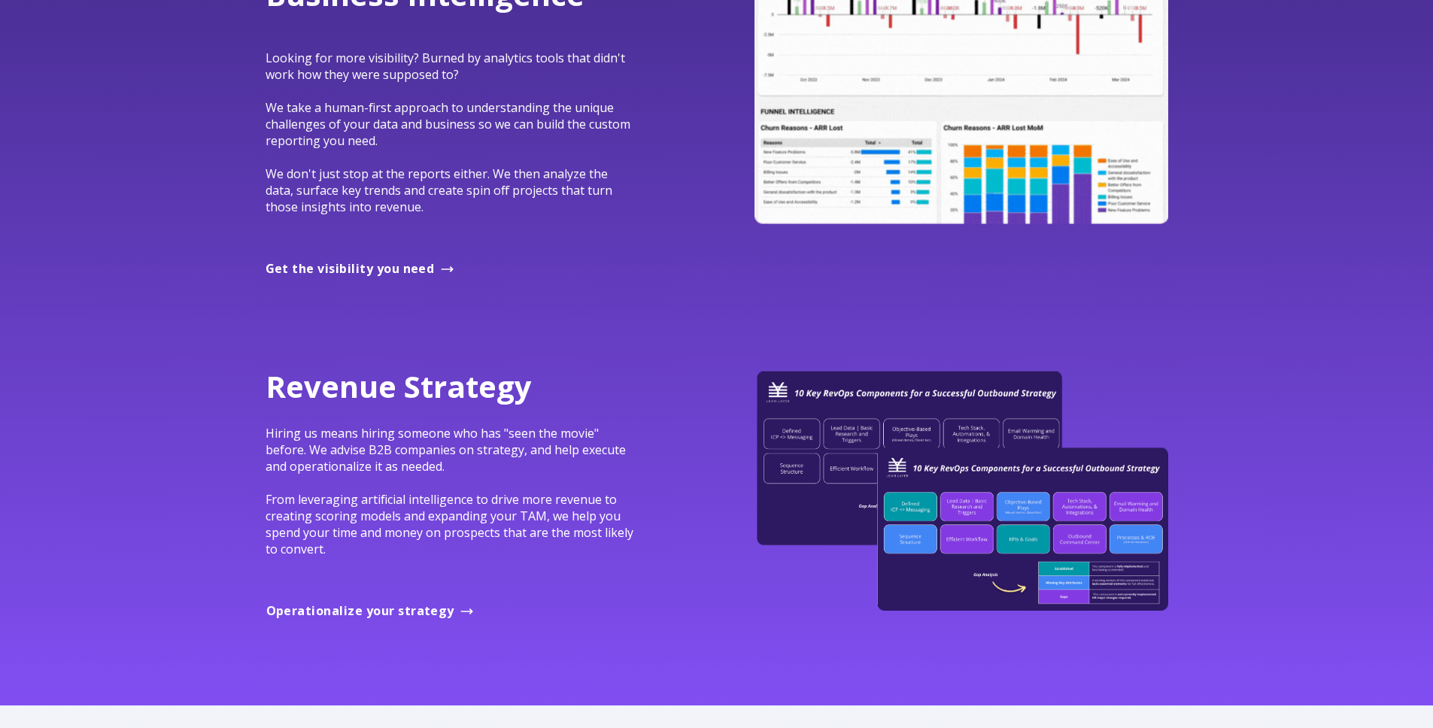
click at [435, 475] on p "Hiring us means hiring someone who has "seen the movie" before. We advise B2B c…" at bounding box center [452, 491] width 372 height 132
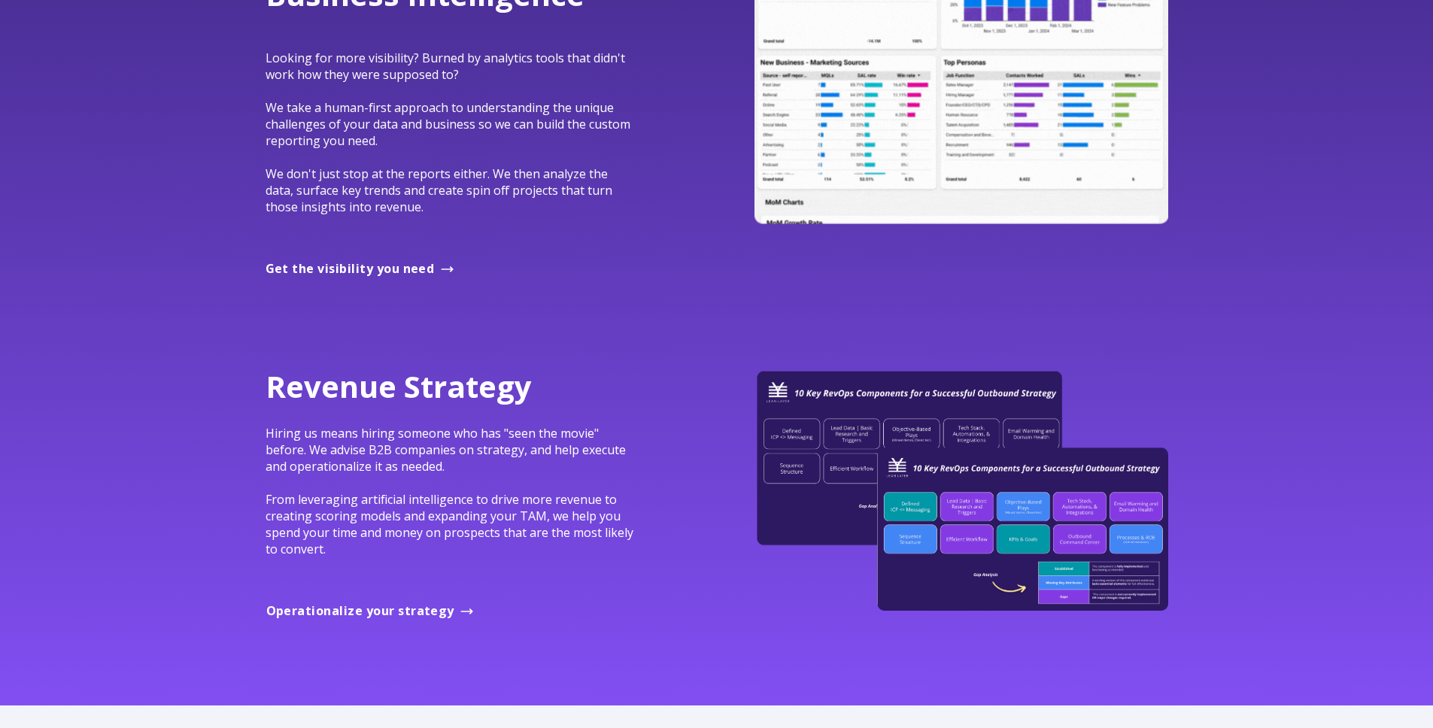
click at [428, 466] on span "Hiring us means hiring someone who has "seen the movie" before. We advise B2B c…" at bounding box center [450, 491] width 368 height 132
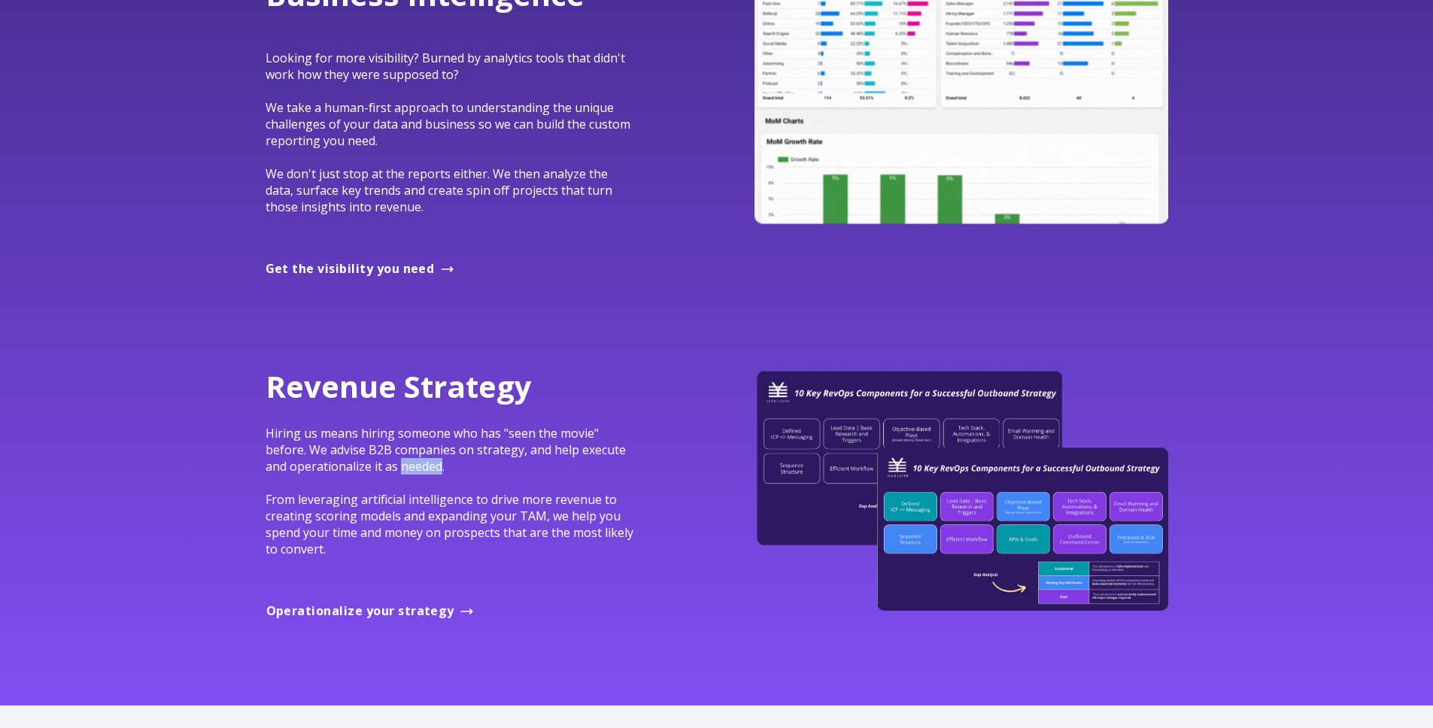
click at [428, 466] on span "Hiring us means hiring someone who has "seen the movie" before. We advise B2B c…" at bounding box center [450, 491] width 368 height 132
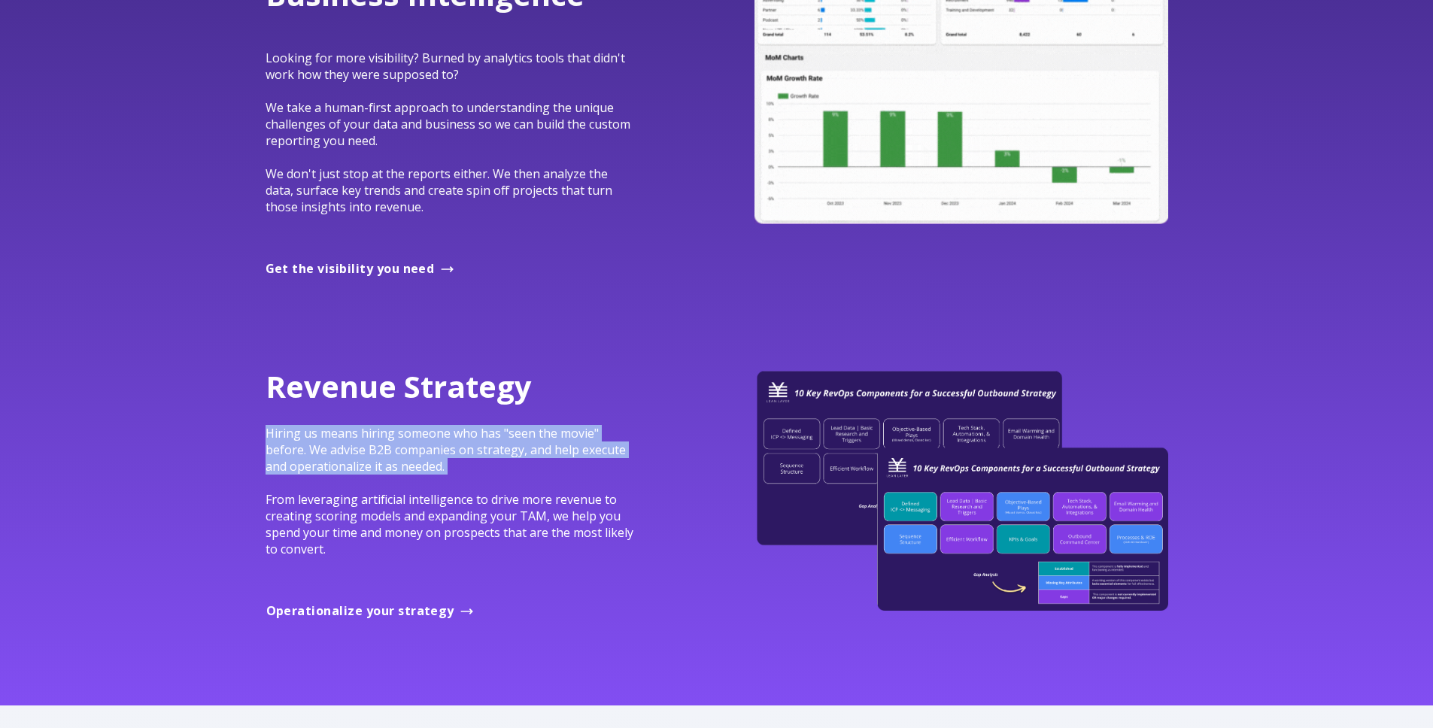
click at [428, 466] on span "Hiring us means hiring someone who has "seen the movie" before. We advise B2B c…" at bounding box center [450, 491] width 368 height 132
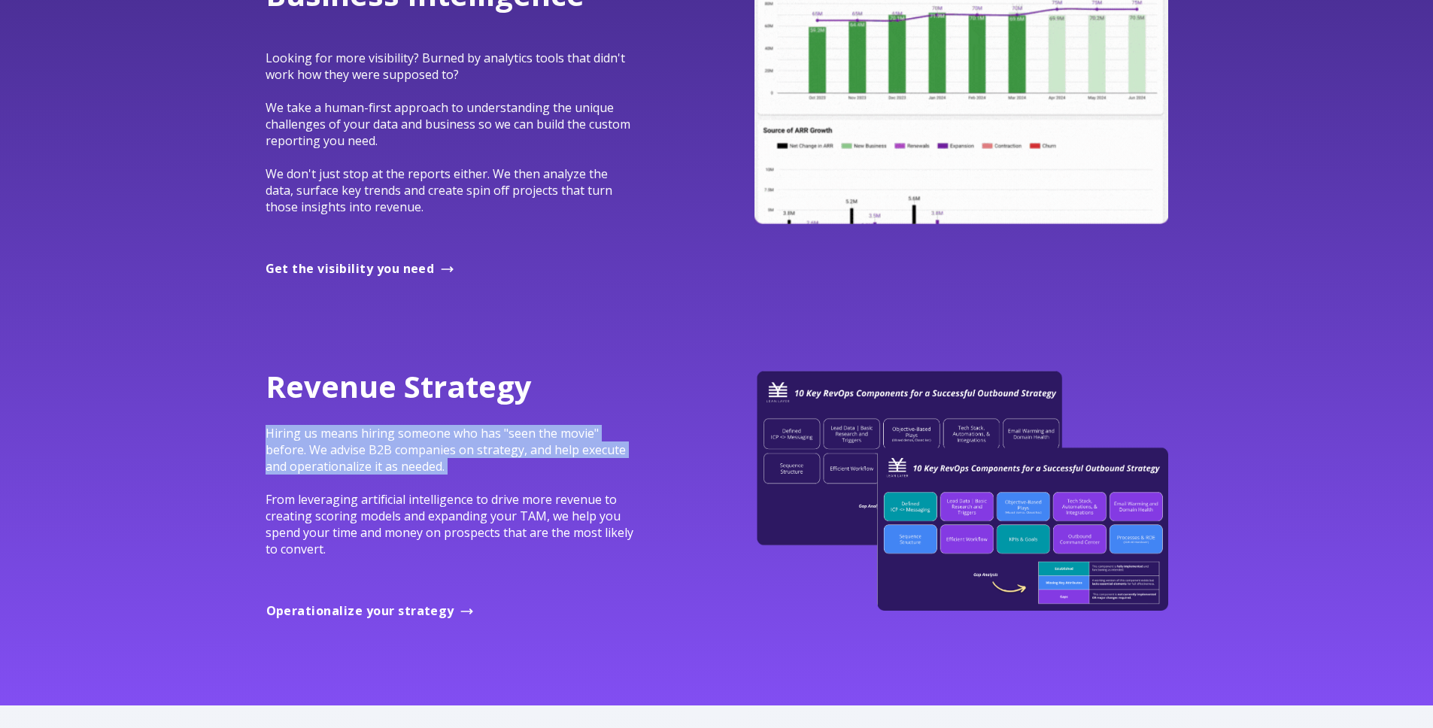
click at [493, 472] on p "Hiring us means hiring someone who has "seen the movie" before. We advise B2B c…" at bounding box center [452, 491] width 372 height 132
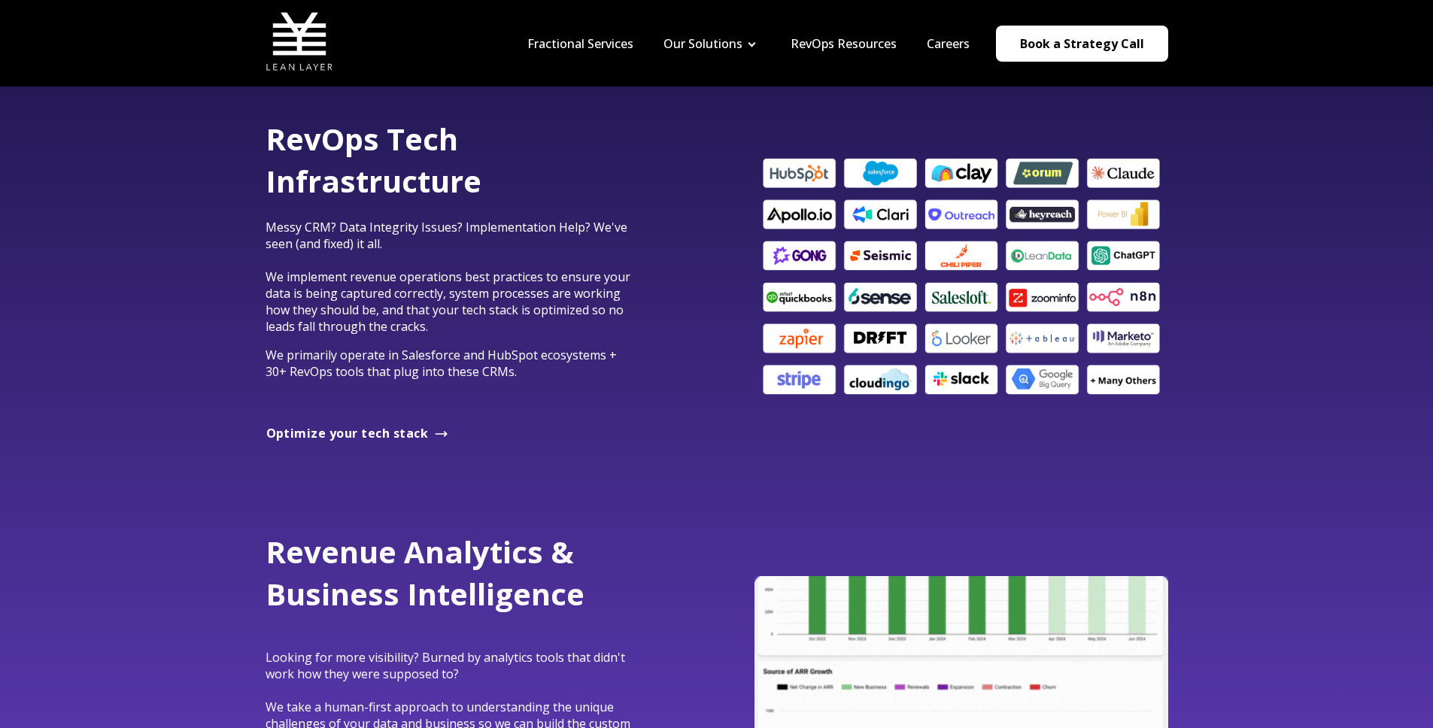
scroll to position [749, 0]
